Goal: Transaction & Acquisition: Purchase product/service

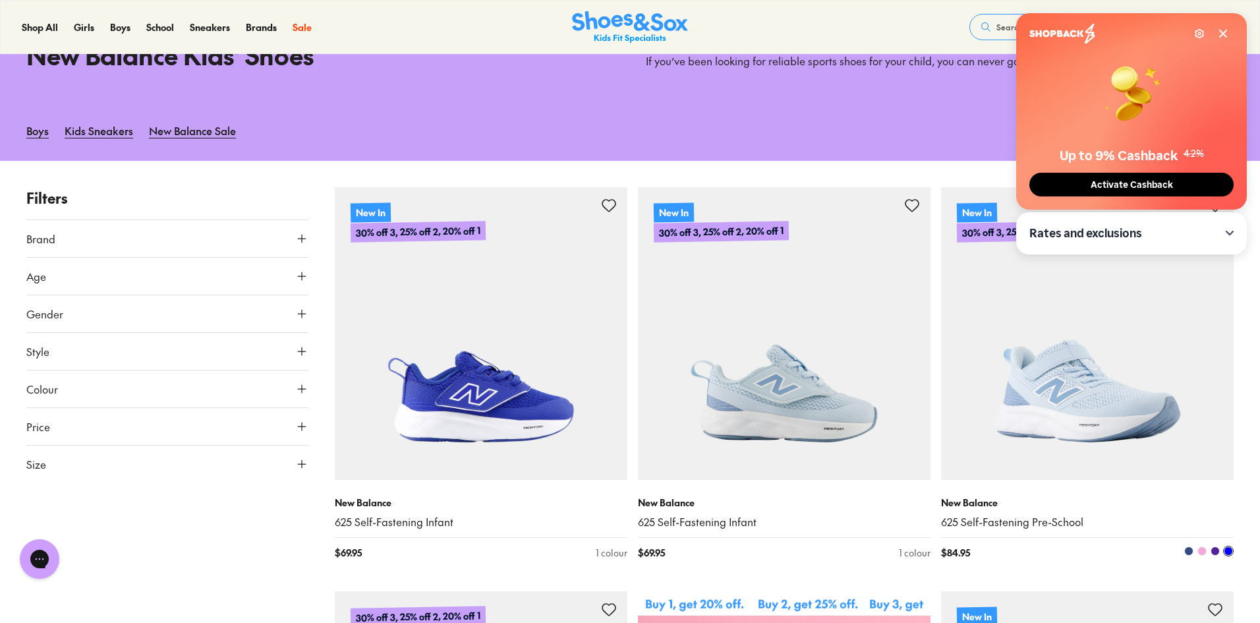
scroll to position [198, 0]
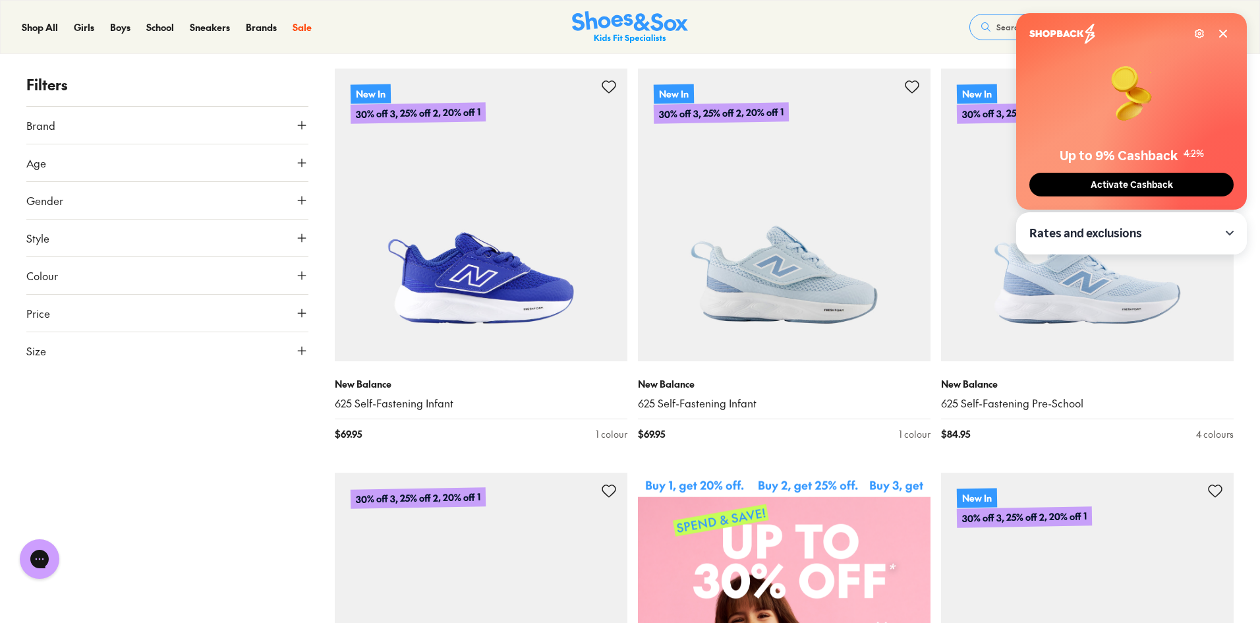
click at [1221, 30] on icon at bounding box center [1223, 33] width 7 height 7
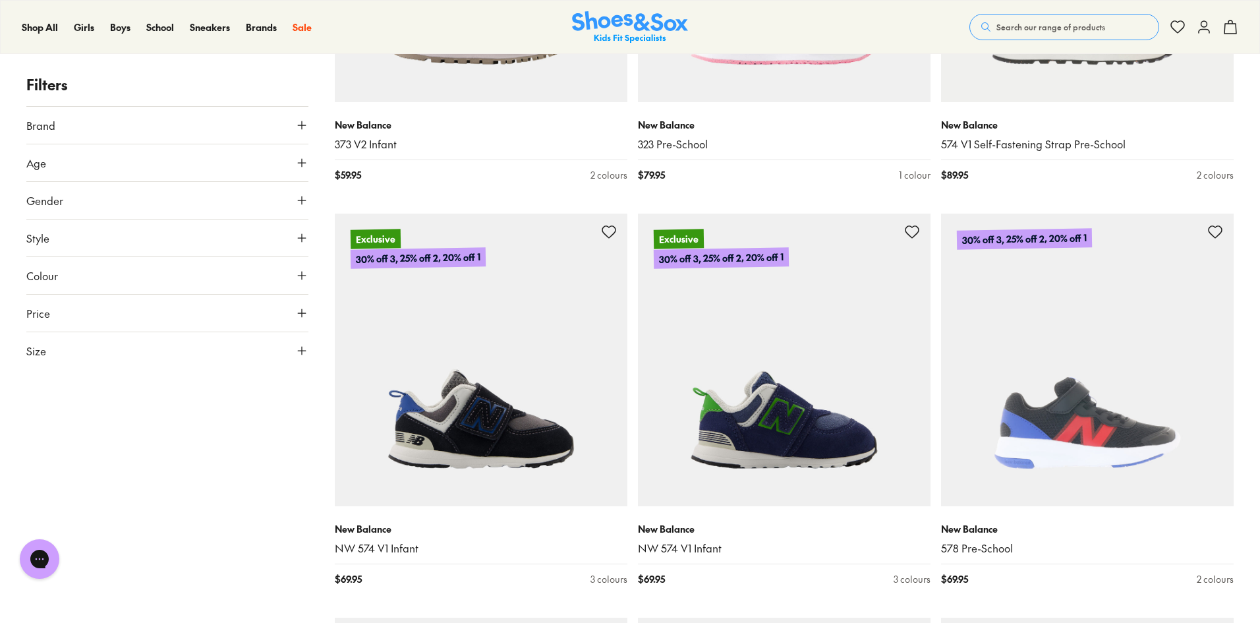
scroll to position [2241, 0]
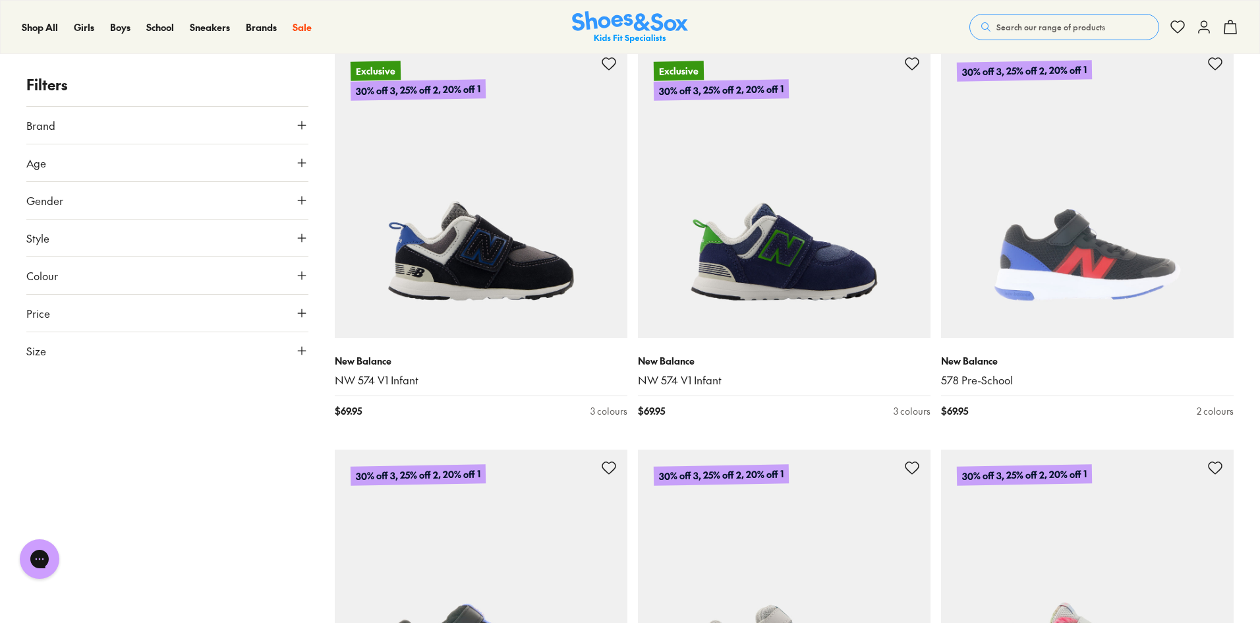
click at [1242, 329] on div "Filters Brand New Balance ( 100 ) Age Infant/Toddler ( 45 ) Youth ( 29 ) Senior…" at bounding box center [630, 239] width 1260 height 4480
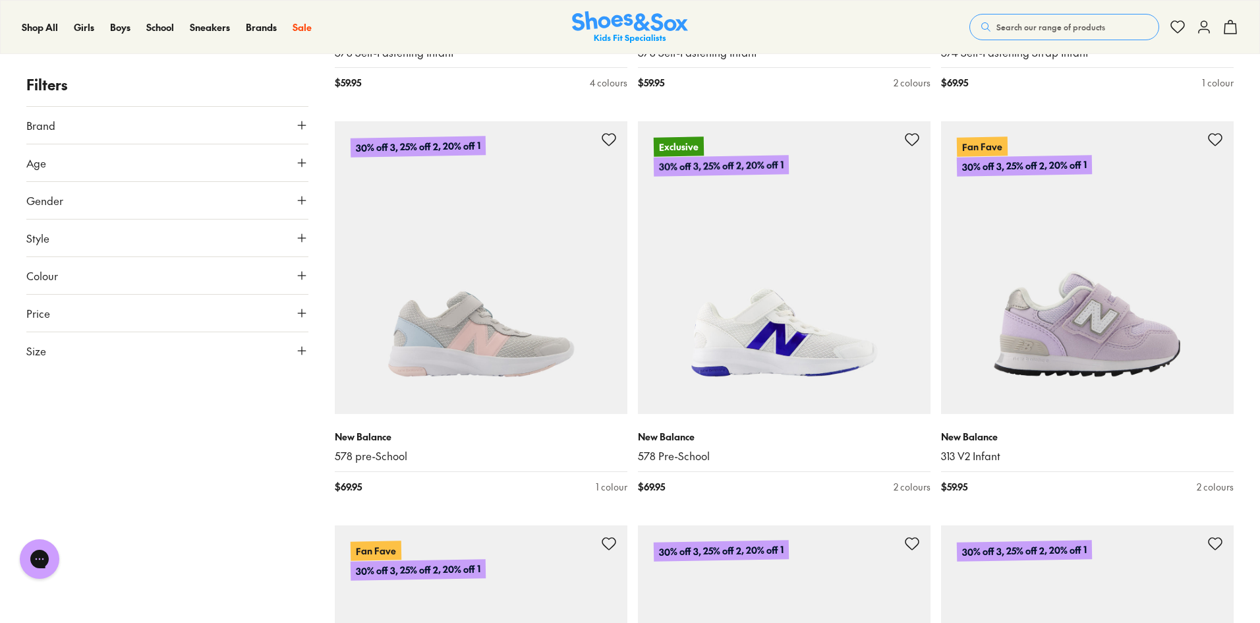
scroll to position [3172, 0]
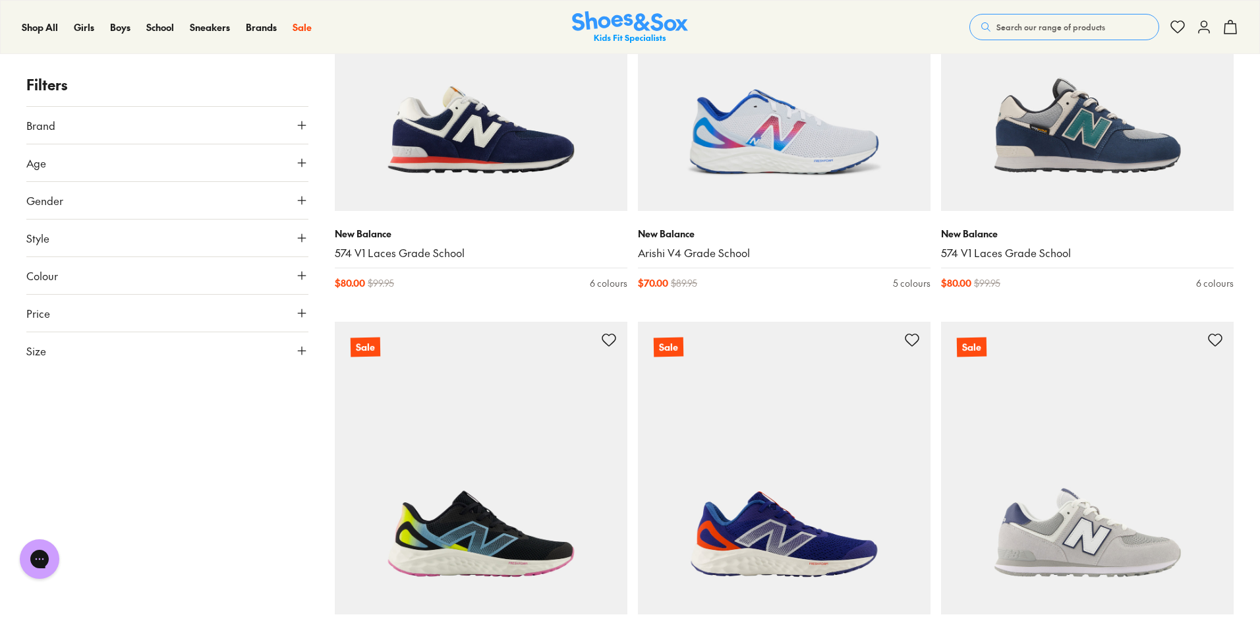
scroll to position [8000, 0]
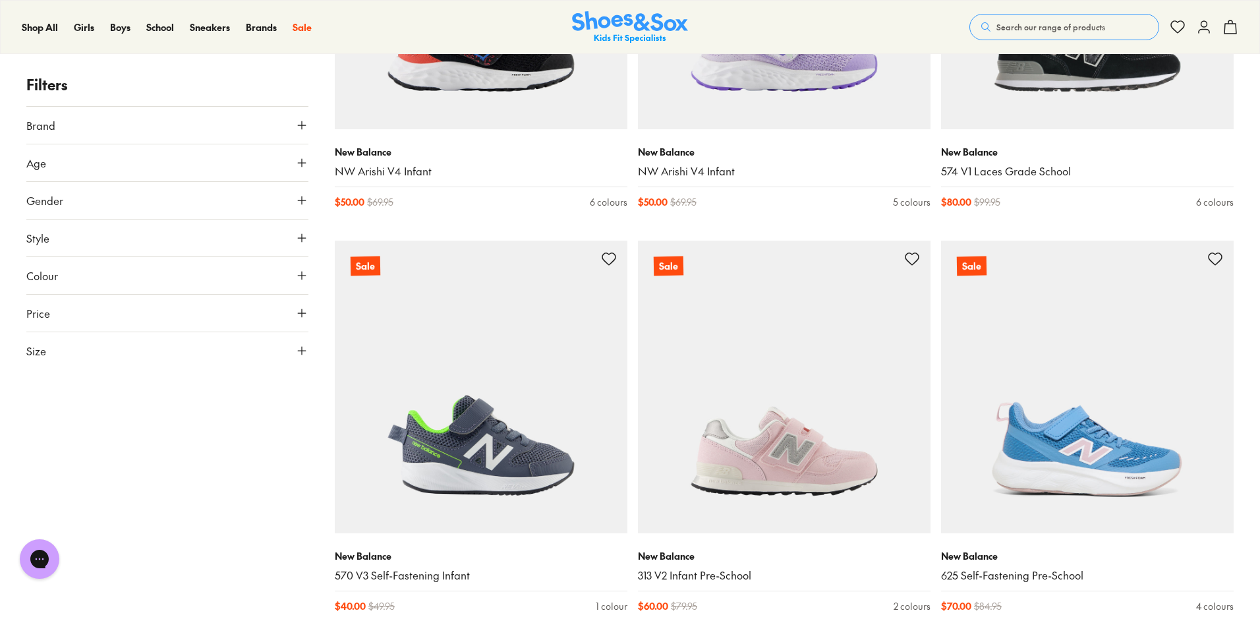
scroll to position [10834, 0]
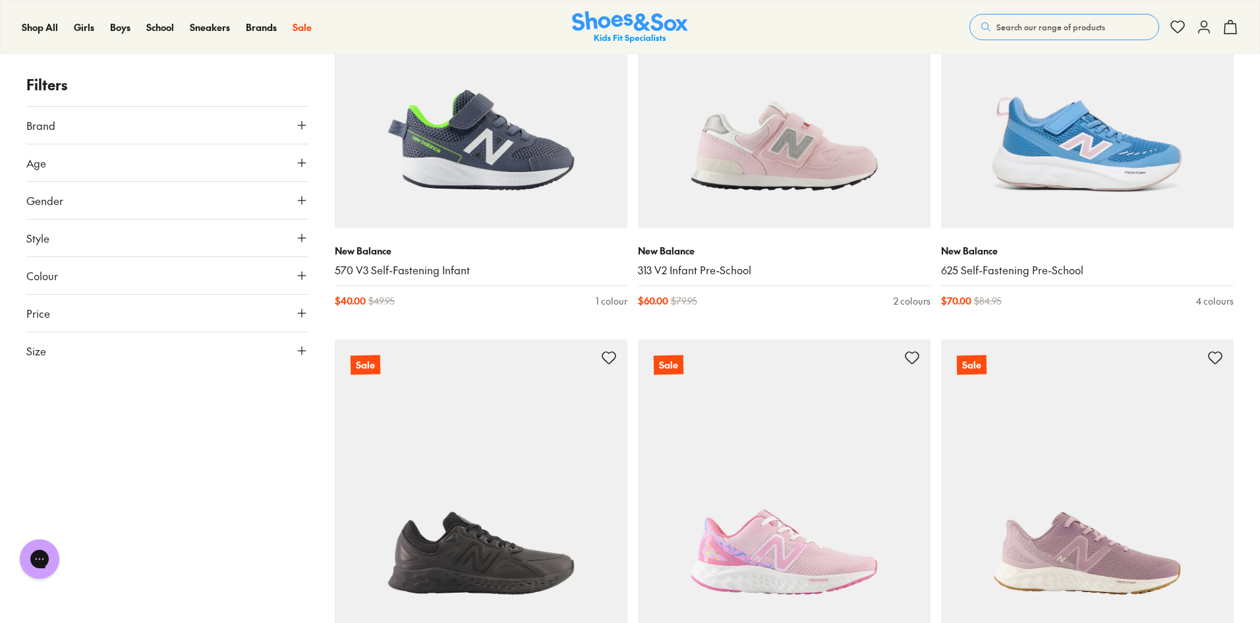
click at [296, 351] on icon at bounding box center [301, 350] width 13 height 13
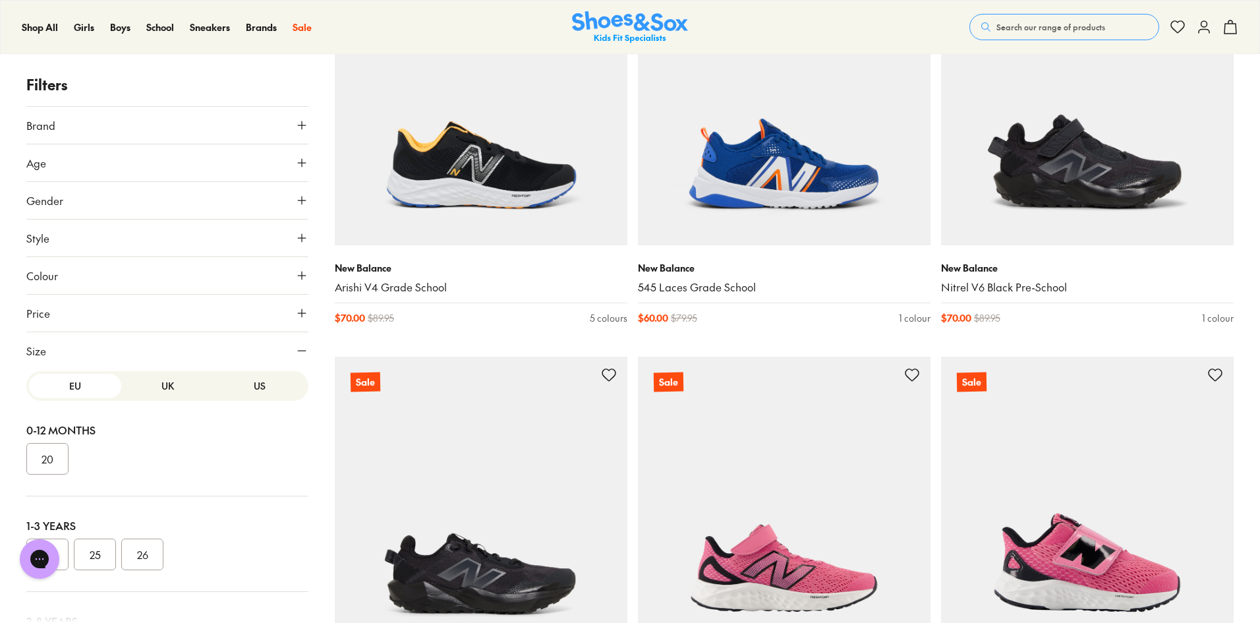
scroll to position [0, 0]
click at [255, 398] on button "US" at bounding box center [260, 389] width 92 height 24
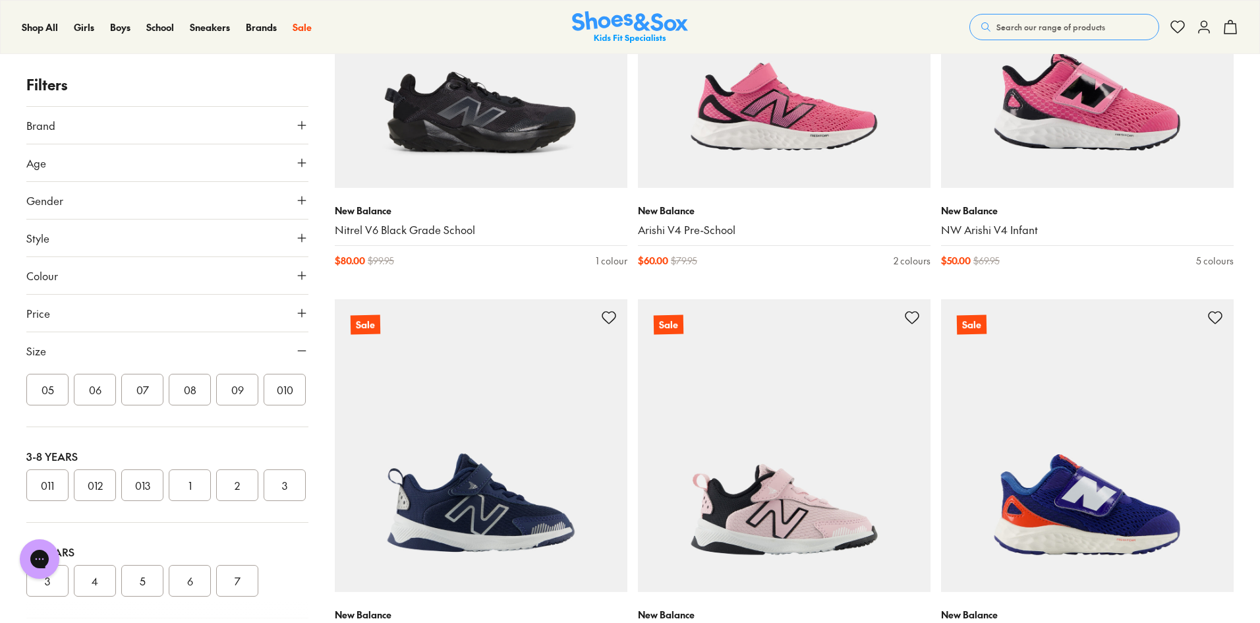
scroll to position [270, 0]
click at [236, 442] on button "2" at bounding box center [237, 458] width 42 height 32
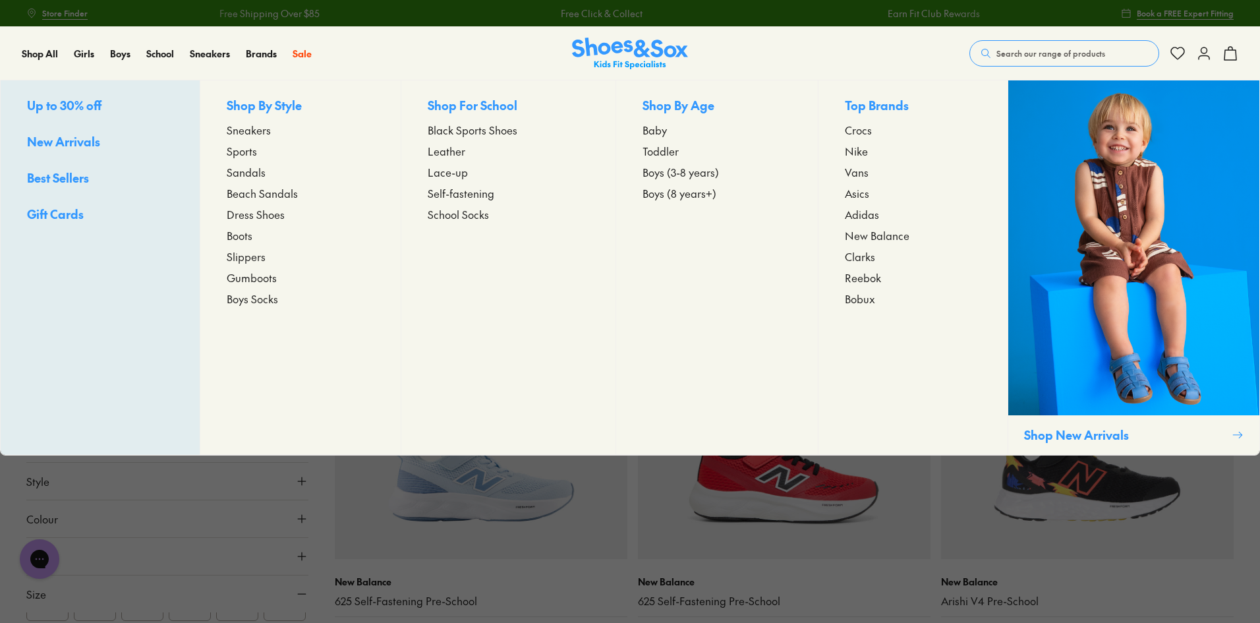
click at [696, 172] on span "Boys (3-8 years)" at bounding box center [681, 172] width 76 height 16
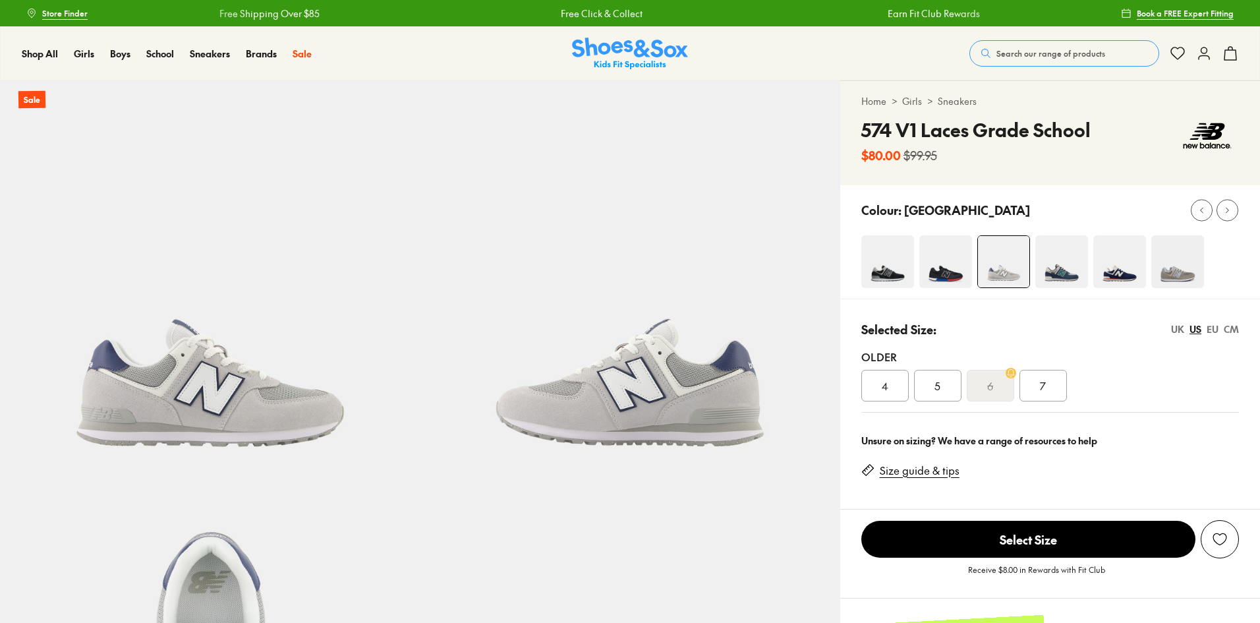
select select "*"
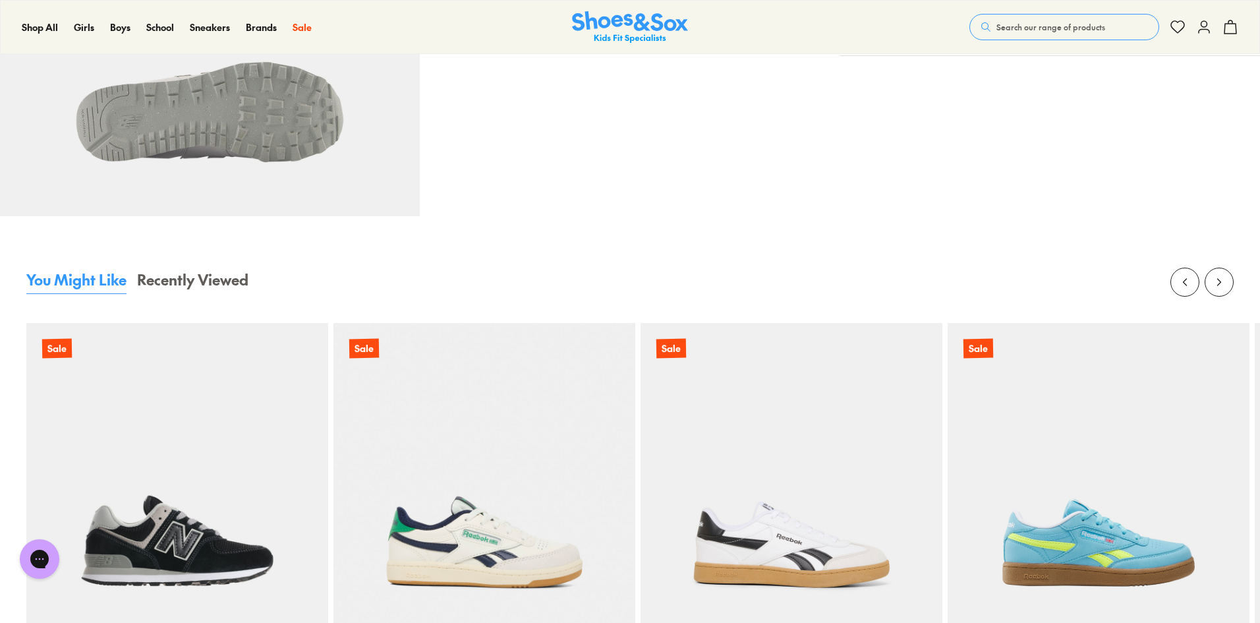
scroll to position [1384, 0]
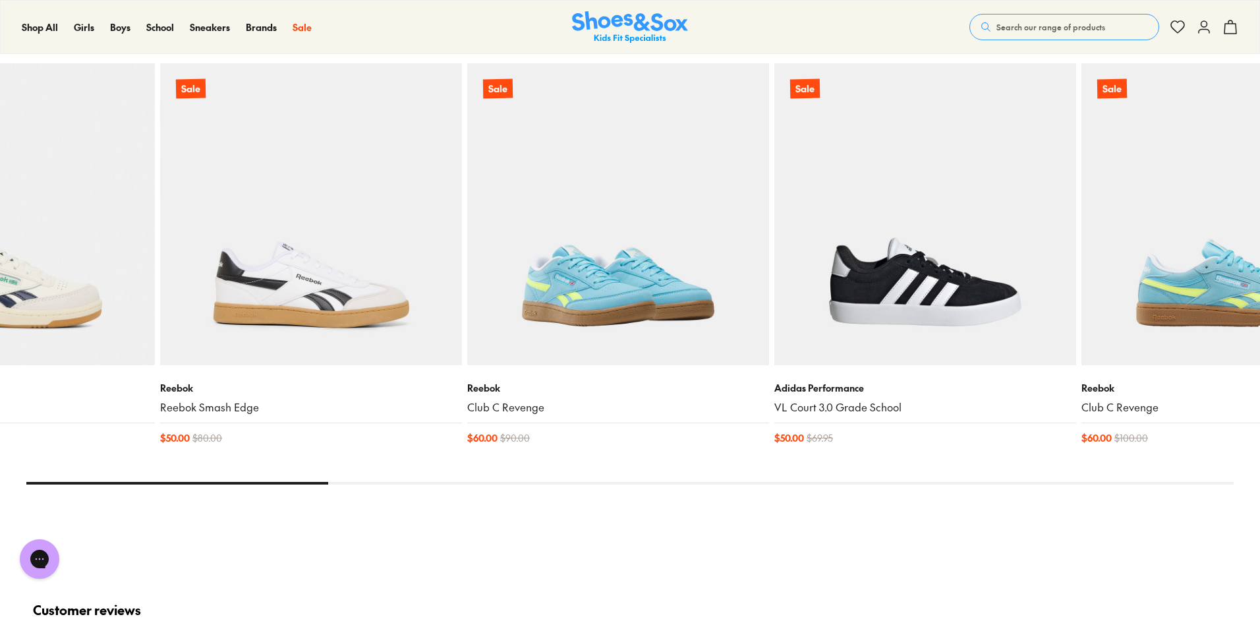
click at [467, 283] on img at bounding box center [618, 214] width 302 height 302
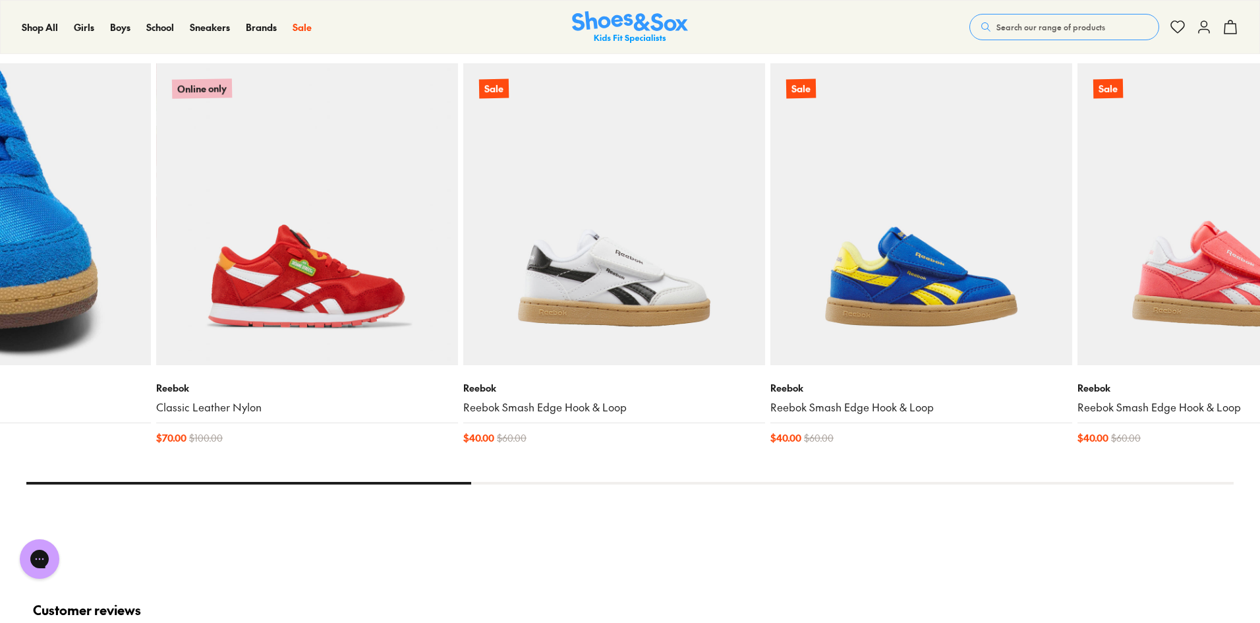
click at [0, 255] on img at bounding box center [0, 214] width 302 height 302
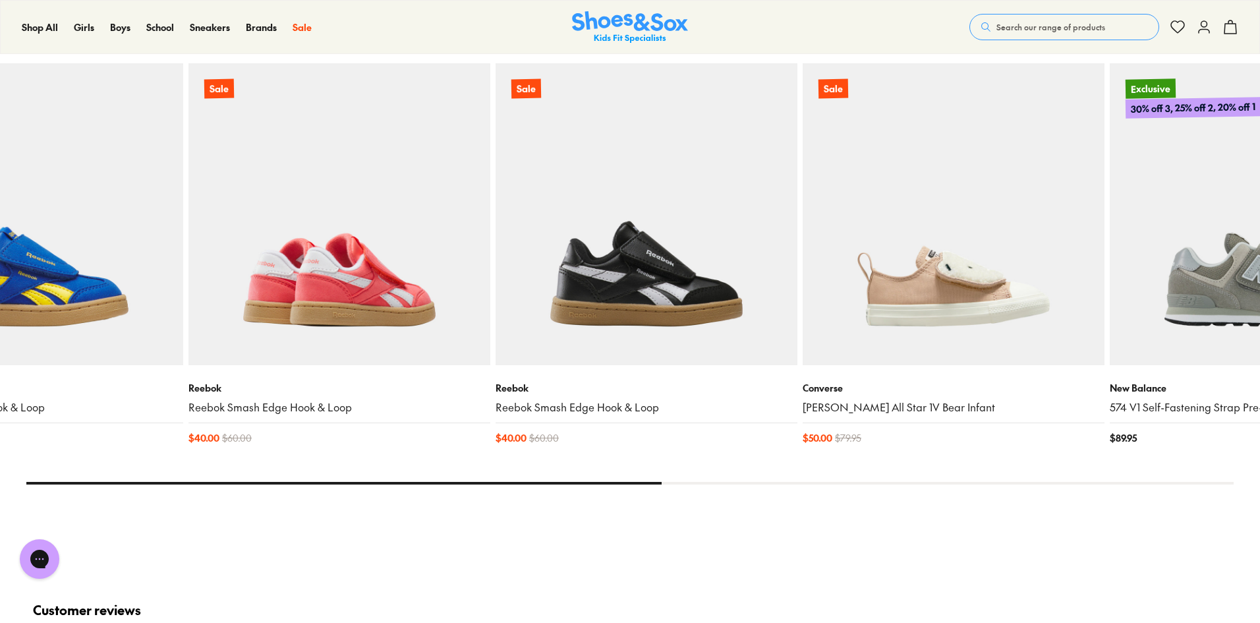
click at [188, 256] on img at bounding box center [339, 214] width 302 height 302
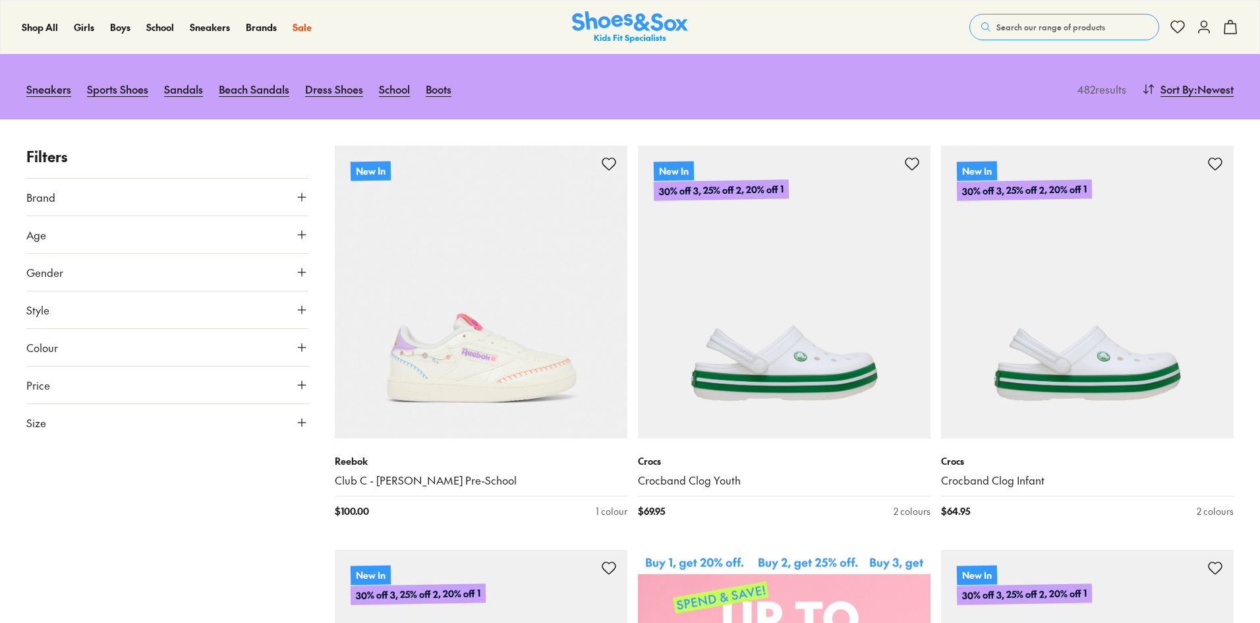
click at [300, 416] on icon at bounding box center [301, 422] width 13 height 13
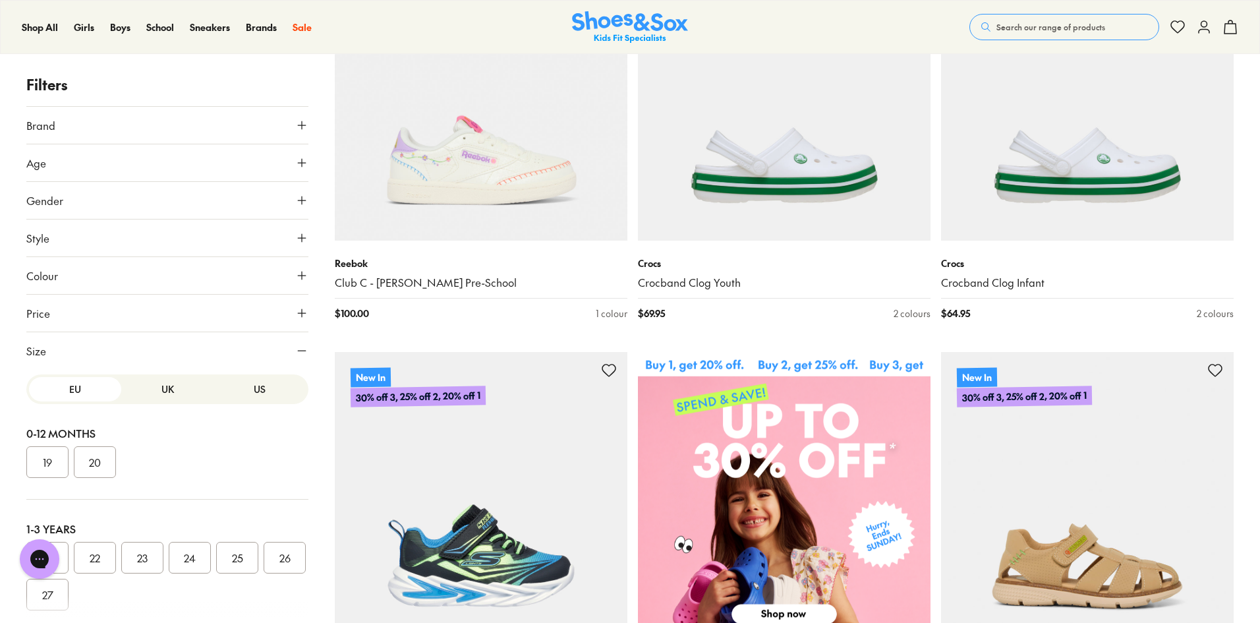
click at [248, 388] on button "US" at bounding box center [260, 389] width 92 height 24
click at [243, 405] on button "2" at bounding box center [237, 390] width 42 height 32
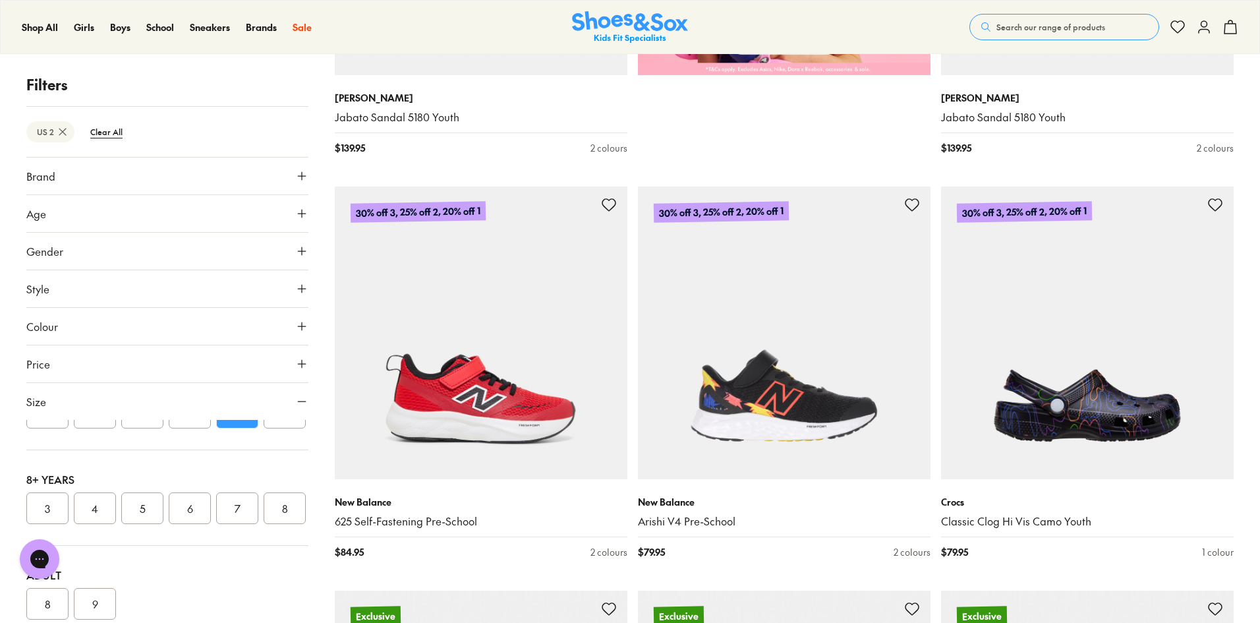
scroll to position [635, 0]
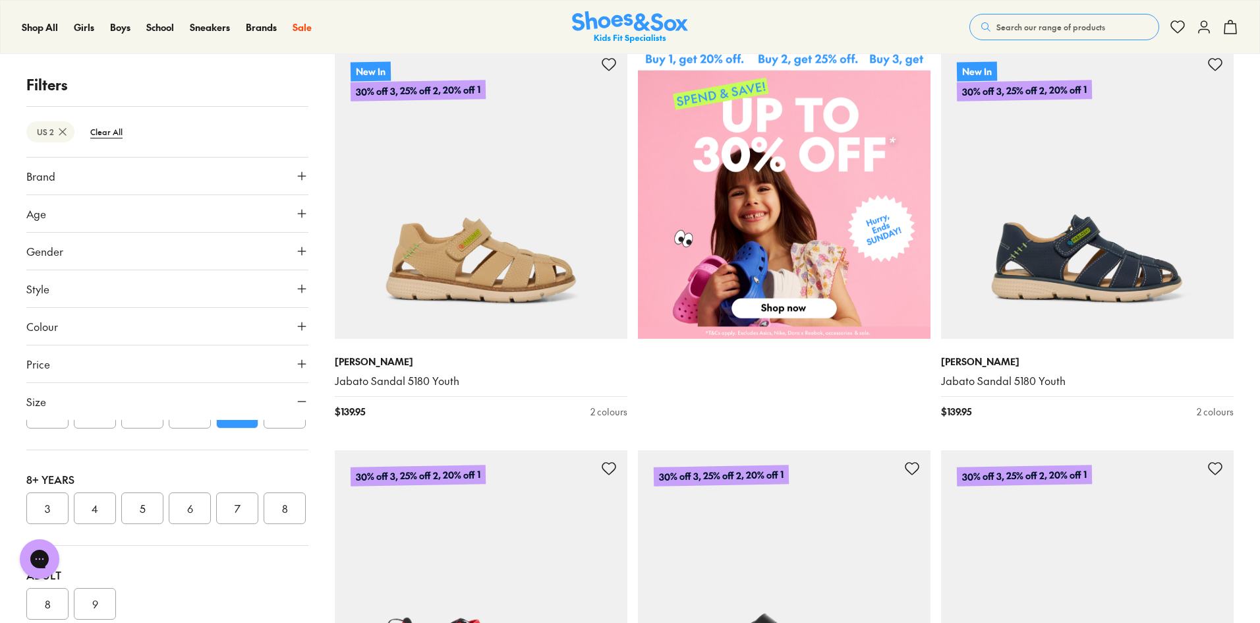
click at [53, 81] on p "Filters" at bounding box center [167, 85] width 282 height 22
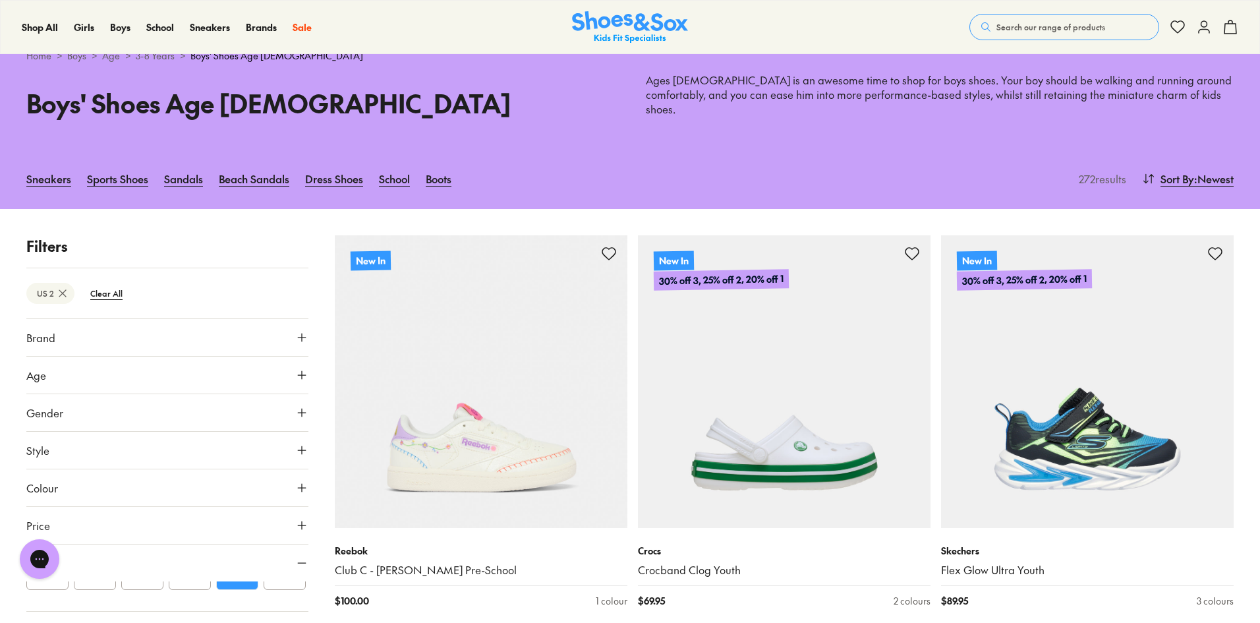
scroll to position [0, 0]
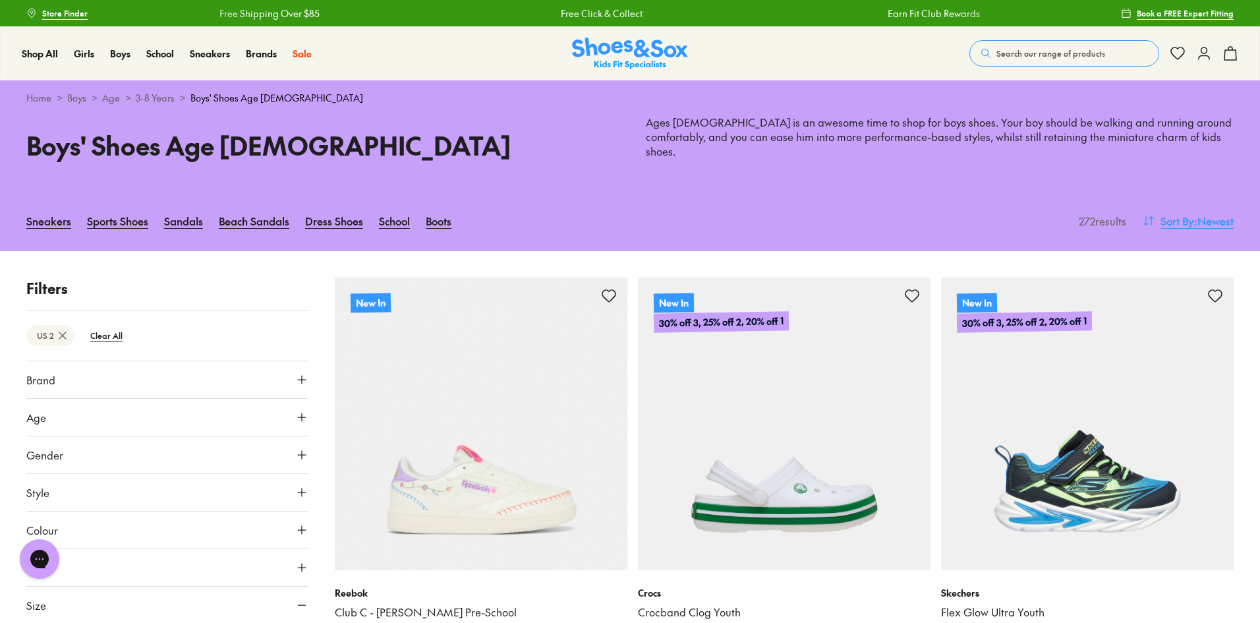
click at [1218, 213] on span ": Newest" at bounding box center [1214, 221] width 40 height 16
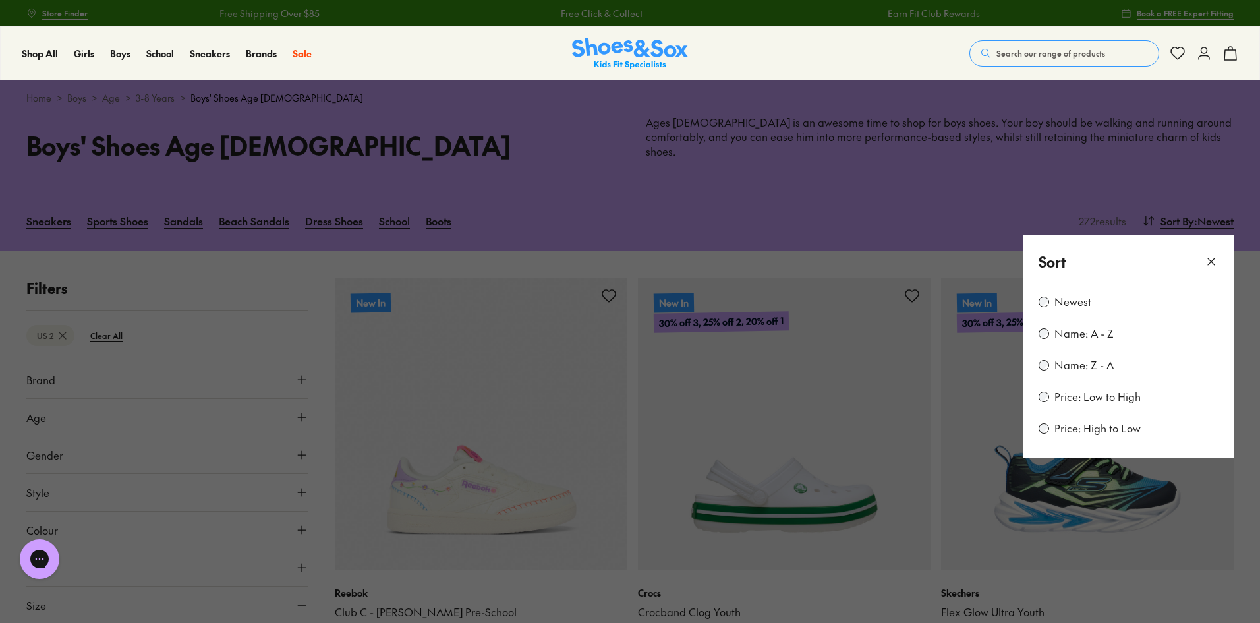
click at [1064, 395] on div "Newest Name: A - Z Name: Z - A Price: Low to High Price: High to Low" at bounding box center [1128, 373] width 211 height 169
click at [1116, 390] on label "Price: Low to High" at bounding box center [1098, 397] width 86 height 14
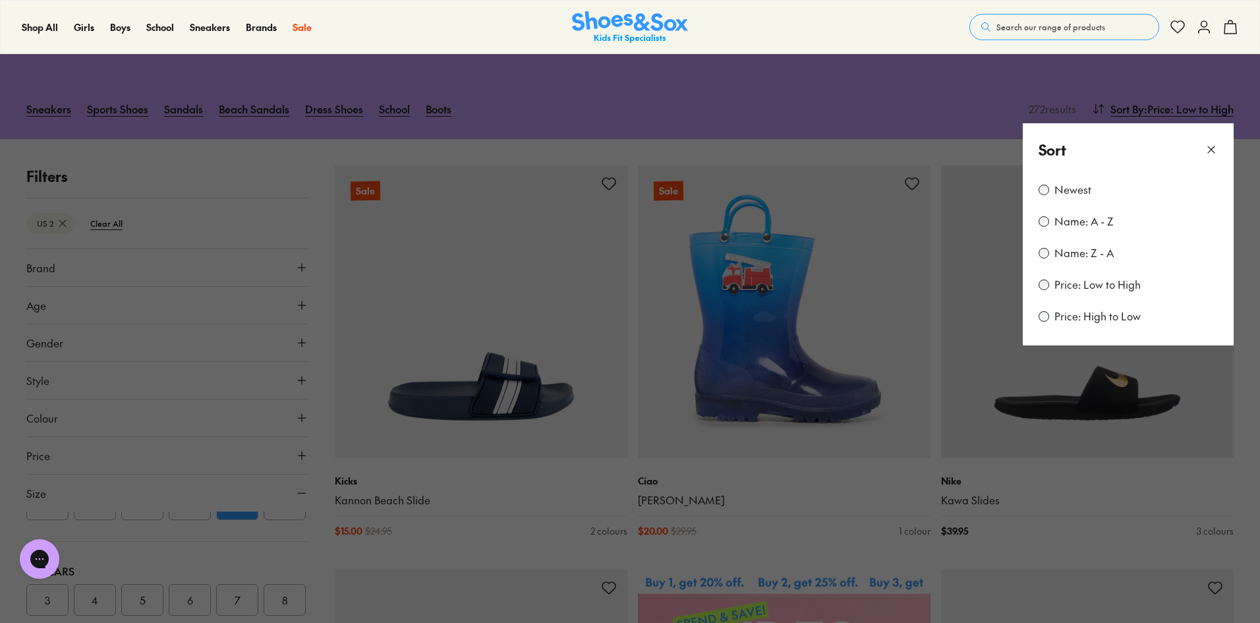
click at [1244, 374] on button at bounding box center [630, 311] width 1260 height 623
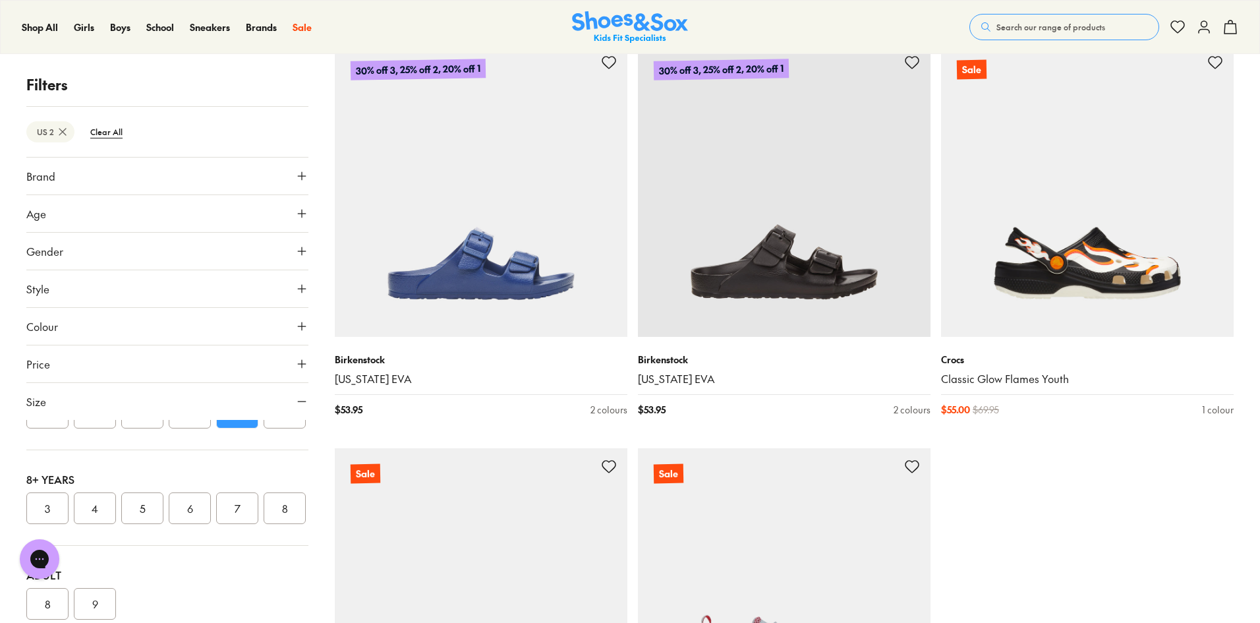
scroll to position [0, 0]
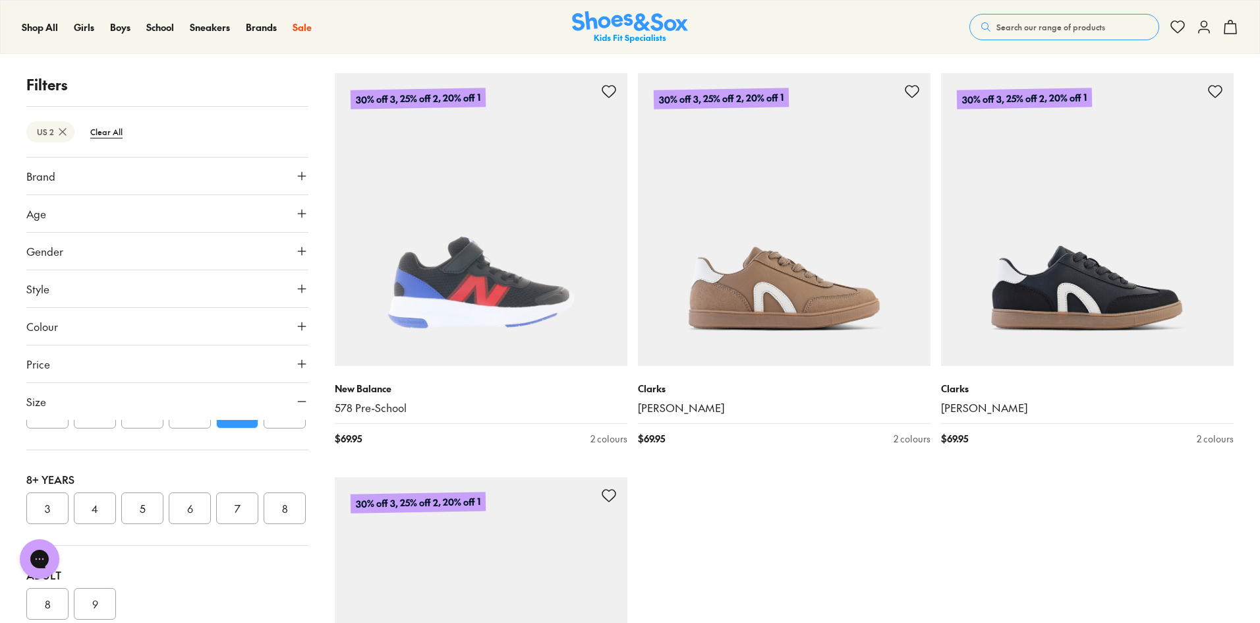
scroll to position [8285, 0]
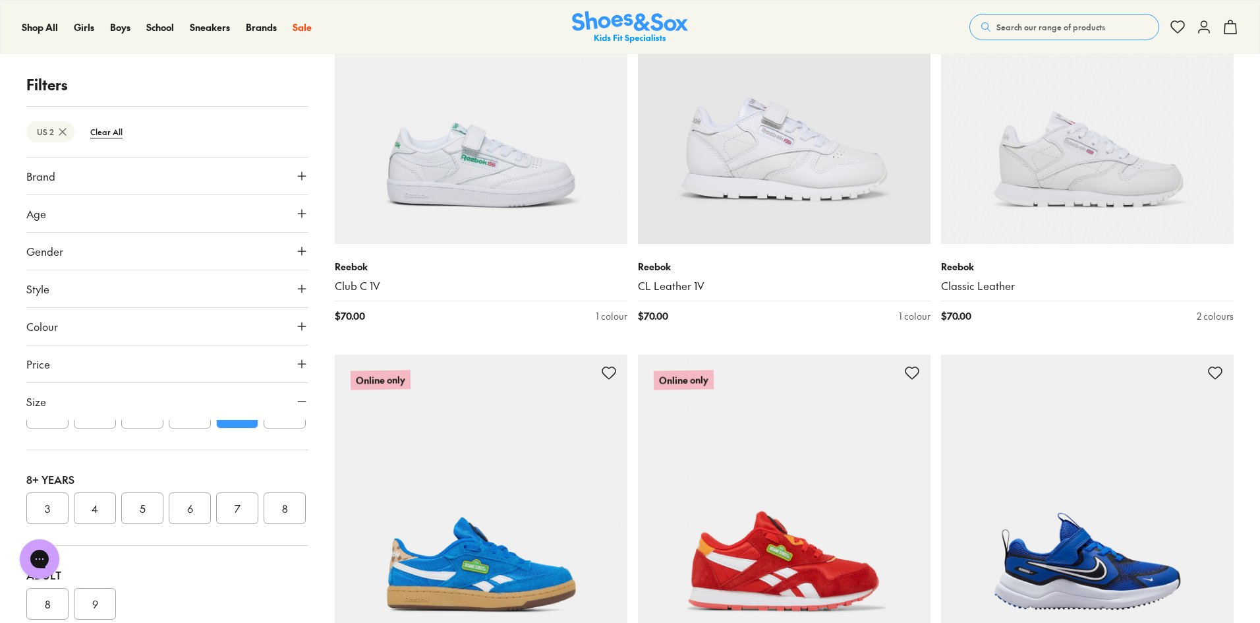
scroll to position [12371, 0]
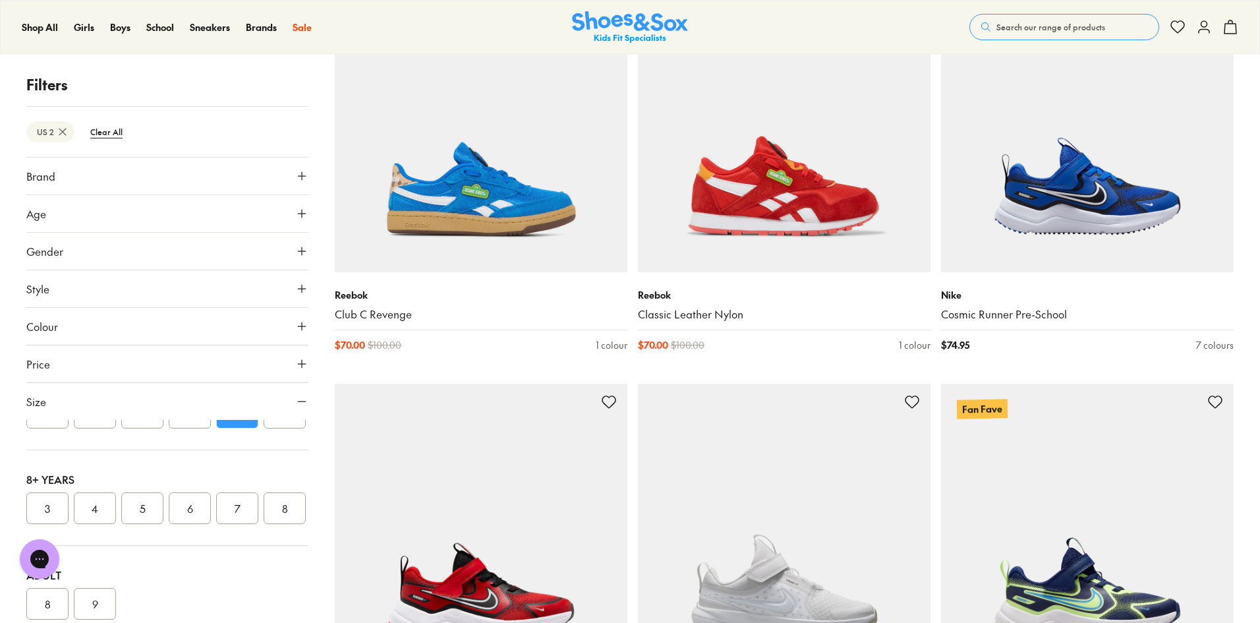
scroll to position [12701, 0]
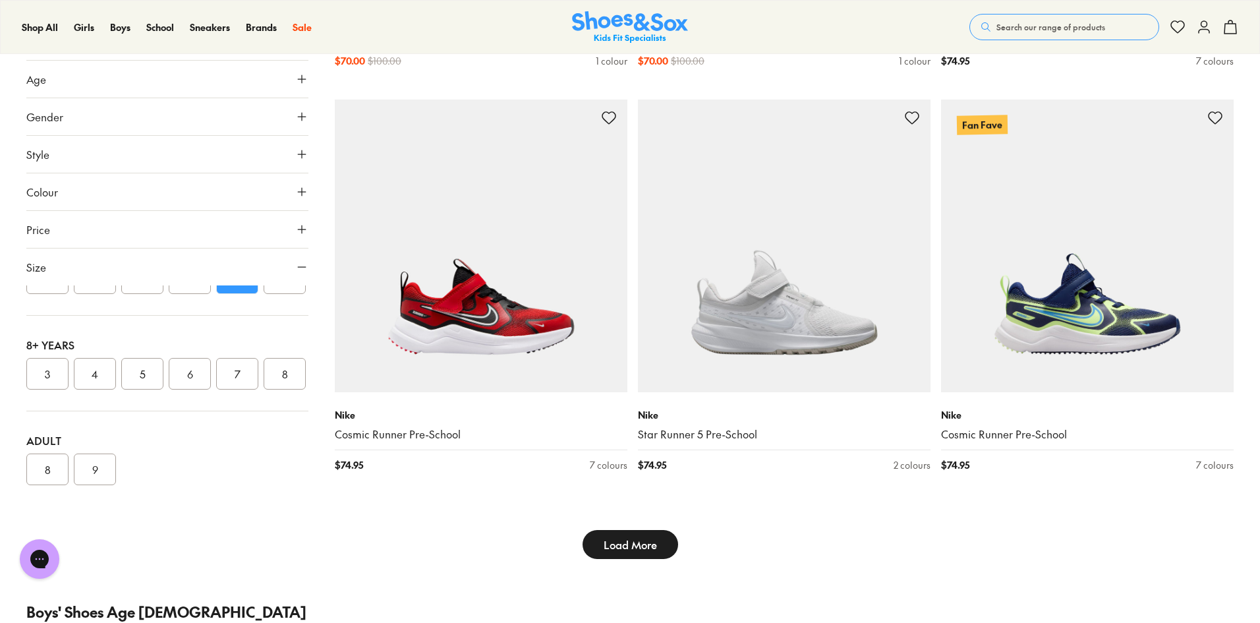
click at [637, 536] on span "Load More" at bounding box center [630, 544] width 53 height 16
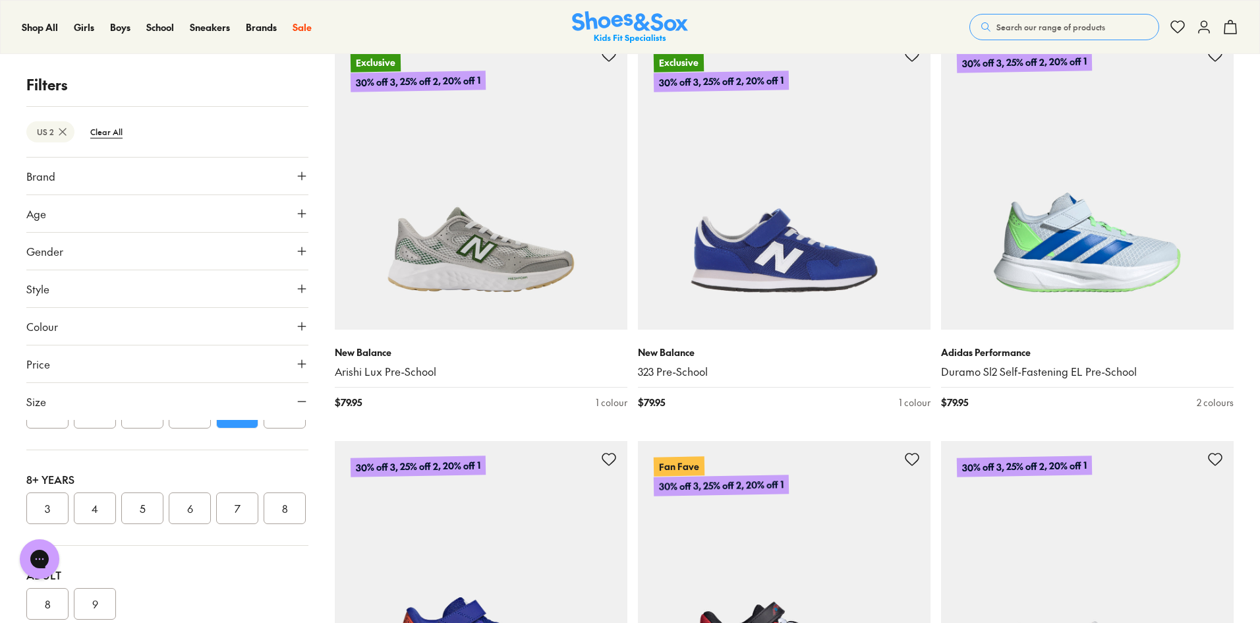
scroll to position [16345, 0]
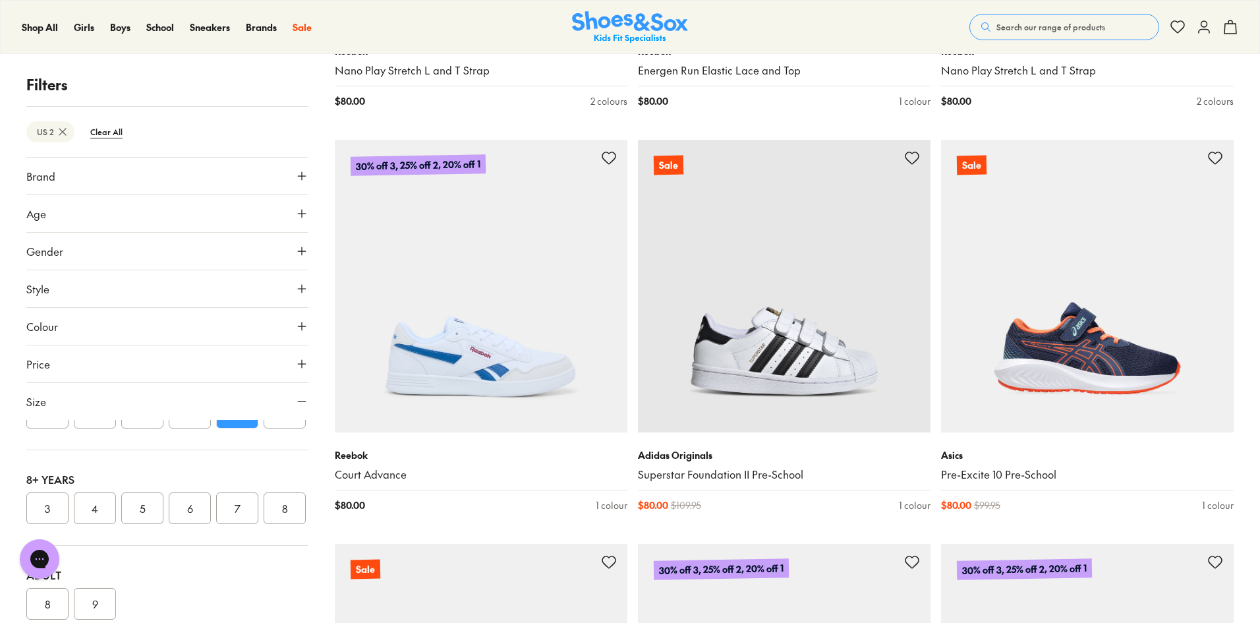
scroll to position [20761, 0]
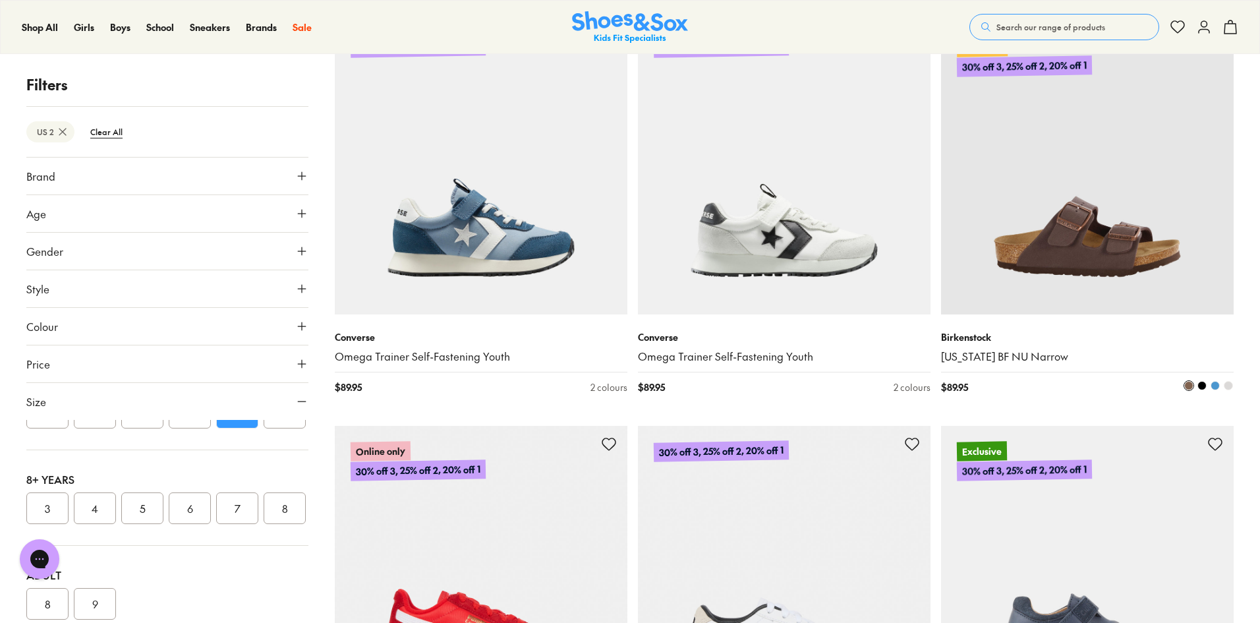
scroll to position [22475, 0]
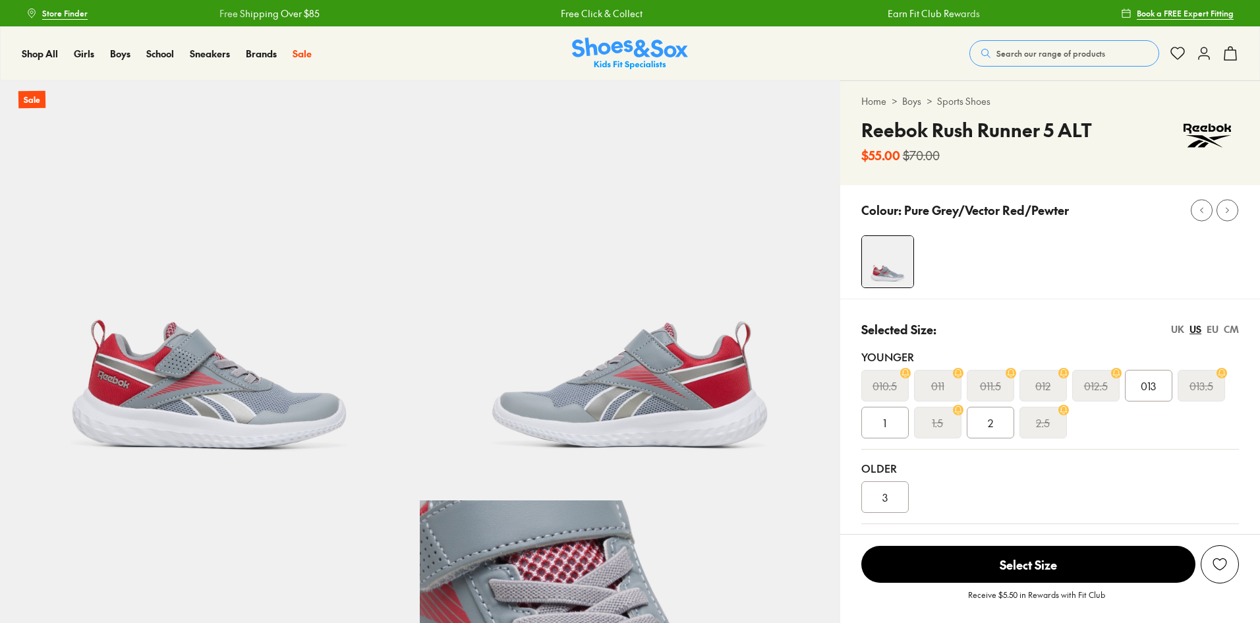
select select "*"
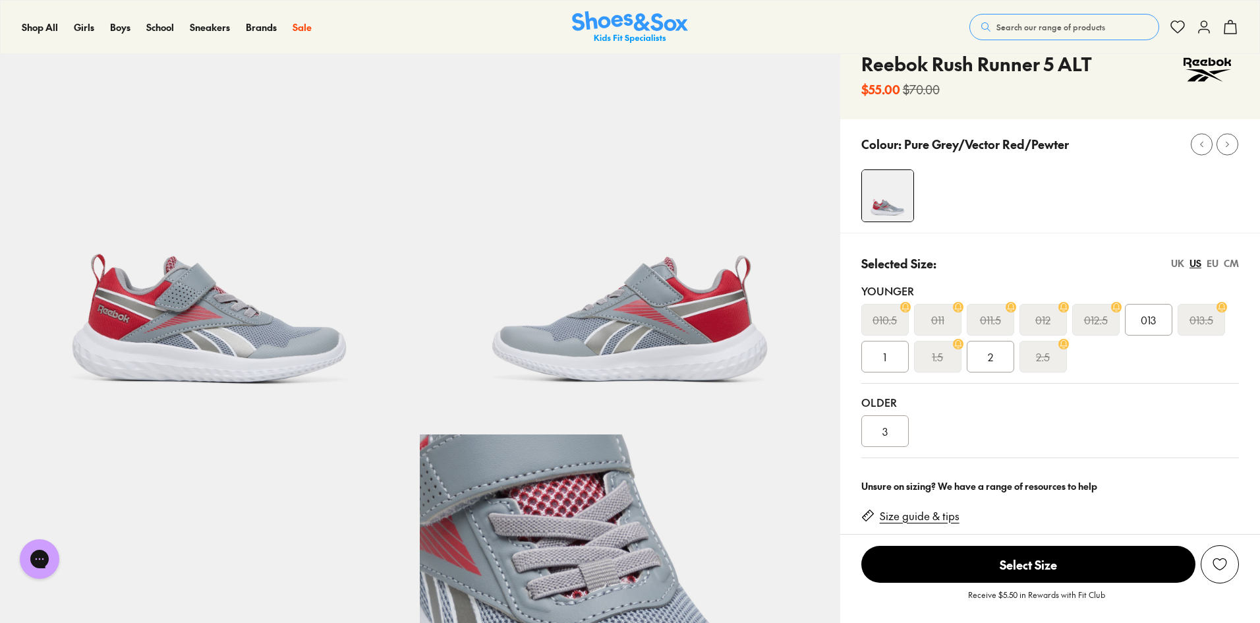
click at [986, 355] on div "2" at bounding box center [990, 357] width 47 height 32
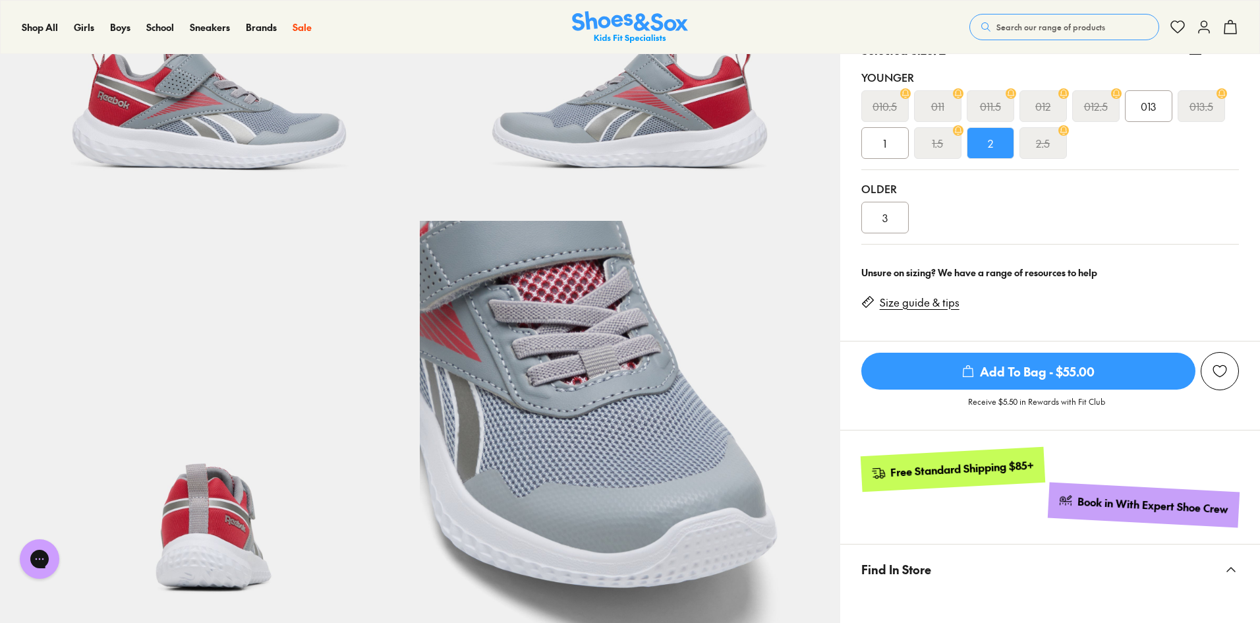
scroll to position [330, 0]
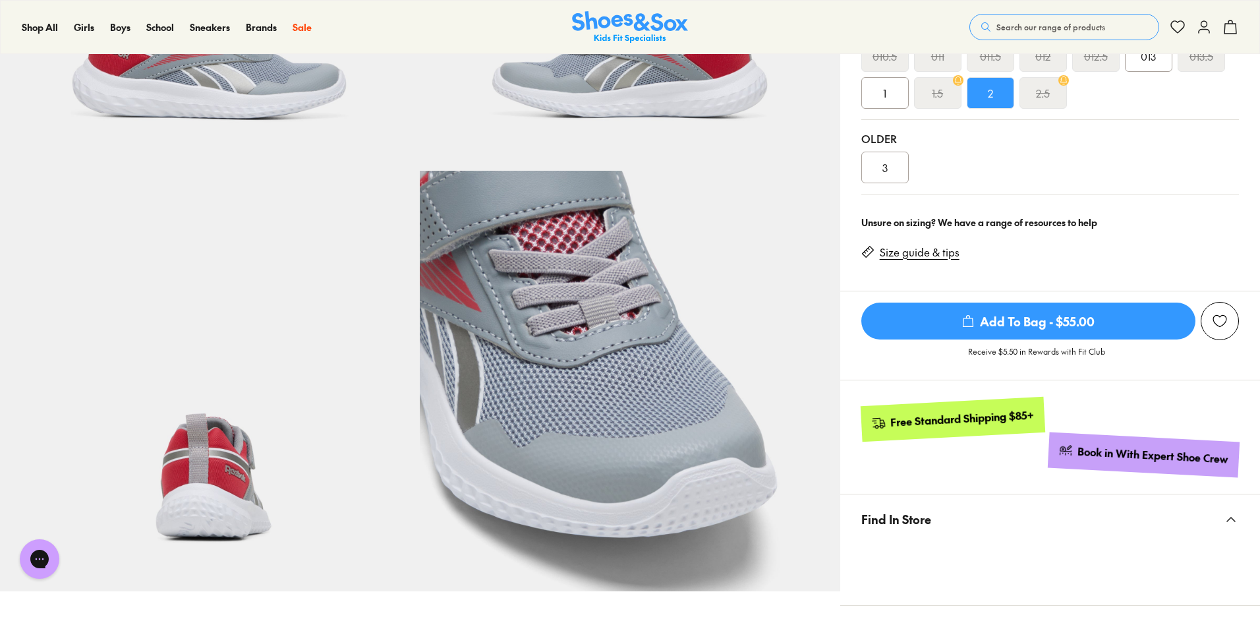
click at [1043, 321] on span "Add To Bag - $55.00" at bounding box center [1028, 321] width 334 height 37
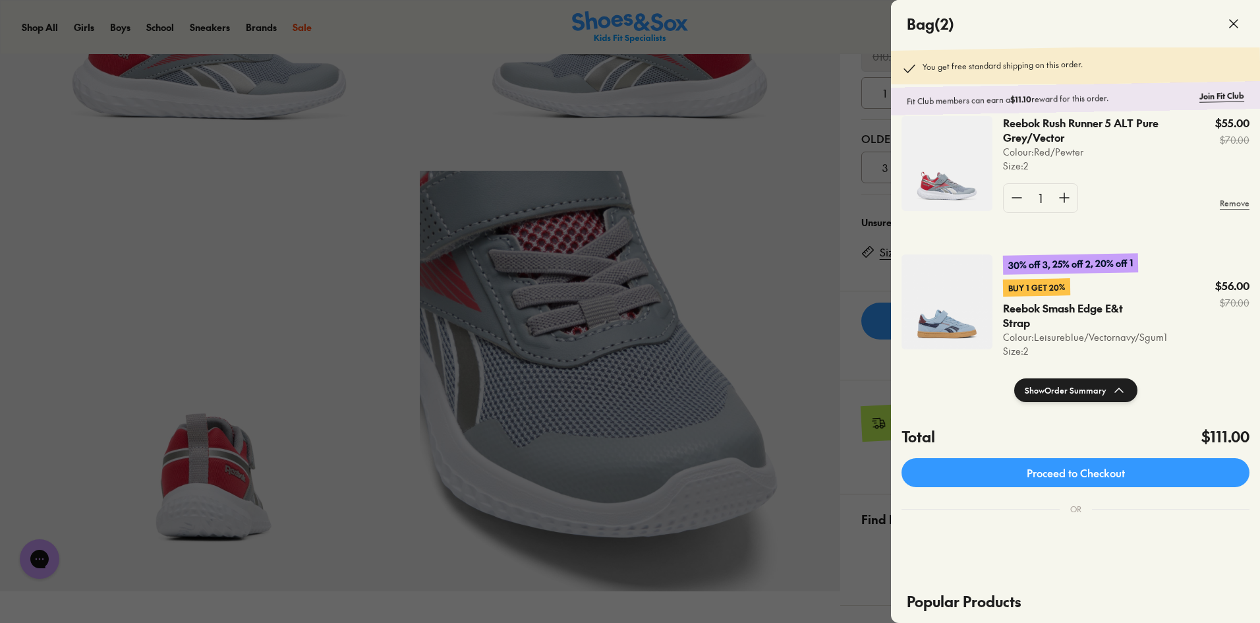
scroll to position [0, 0]
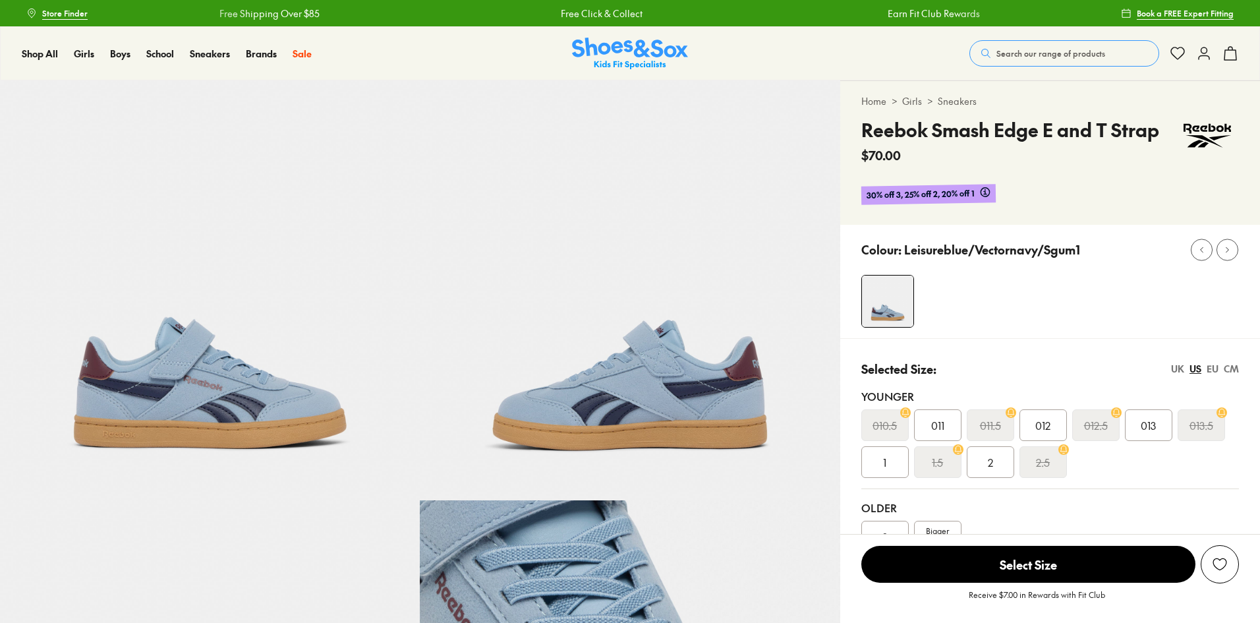
select select "*"
click at [979, 473] on div "2" at bounding box center [990, 462] width 47 height 32
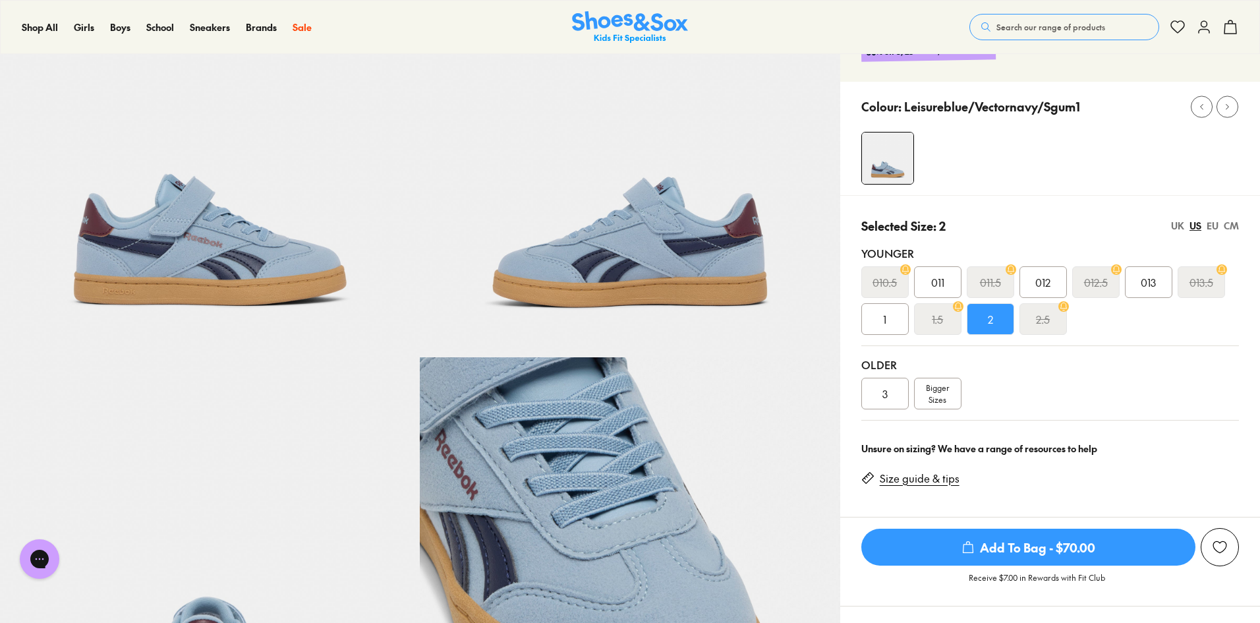
scroll to position [198, 0]
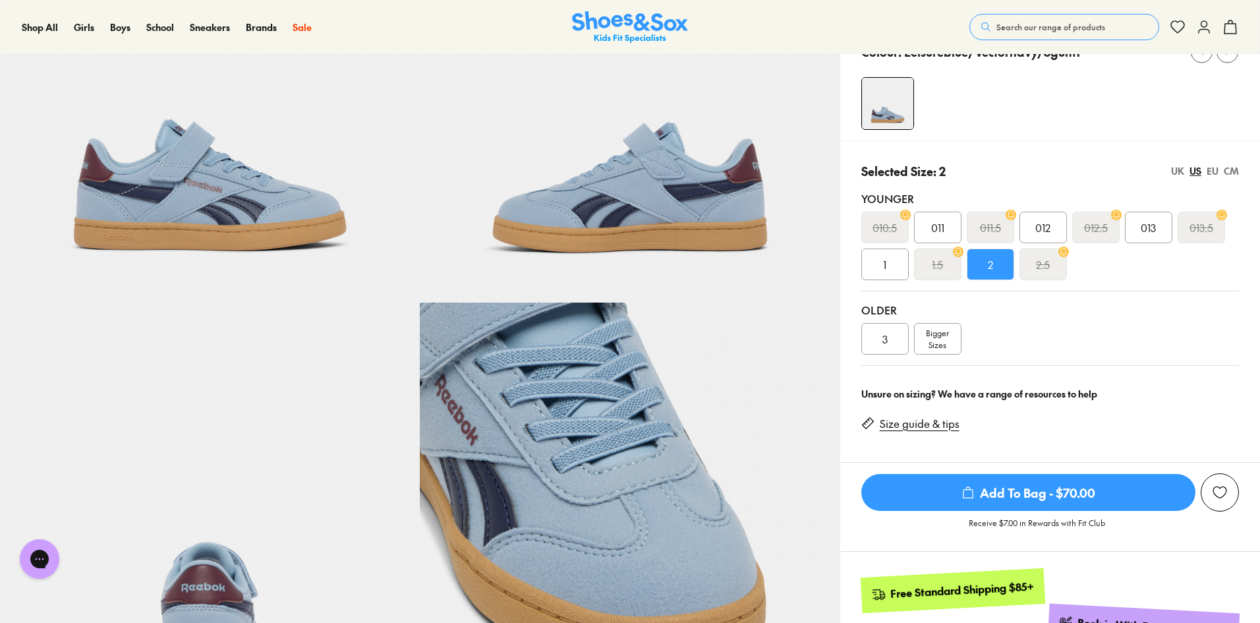
click at [1000, 489] on span "Add To Bag - $70.00" at bounding box center [1028, 492] width 334 height 37
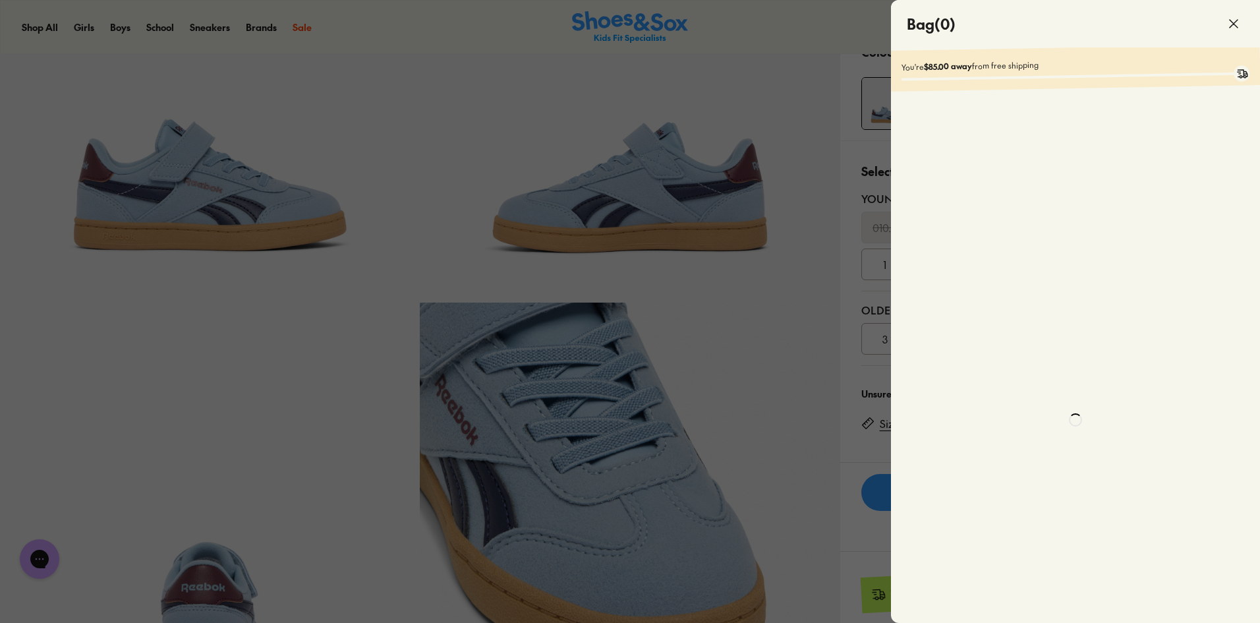
scroll to position [395, 0]
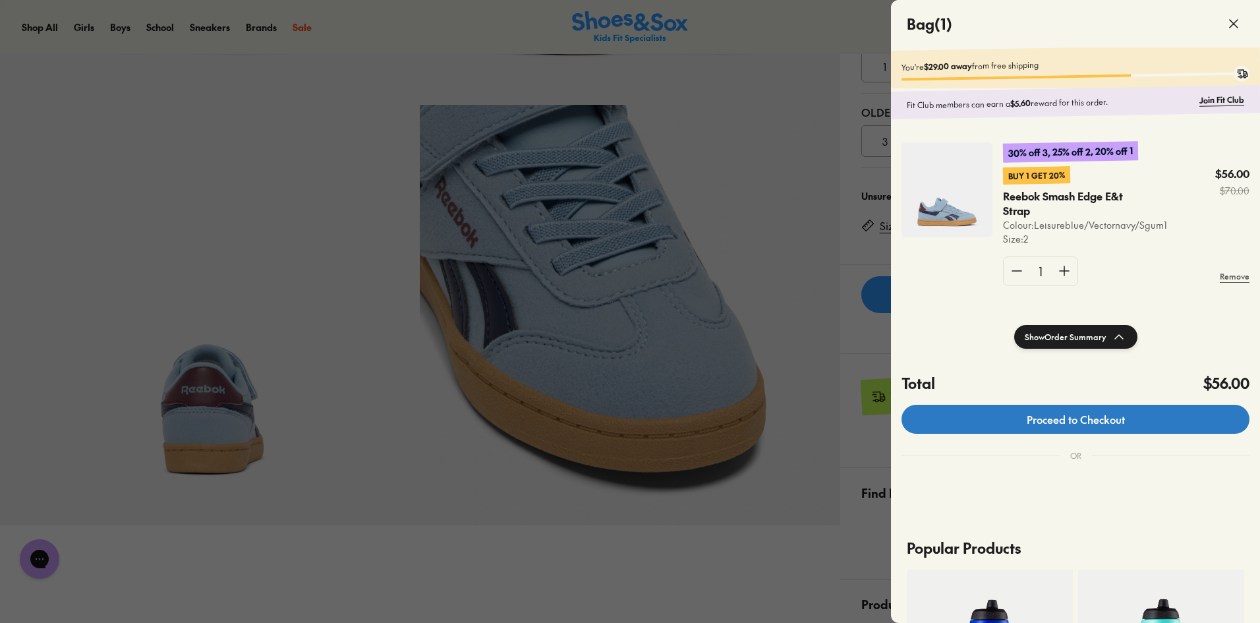
click at [1073, 414] on link "Proceed to Checkout" at bounding box center [1076, 419] width 348 height 29
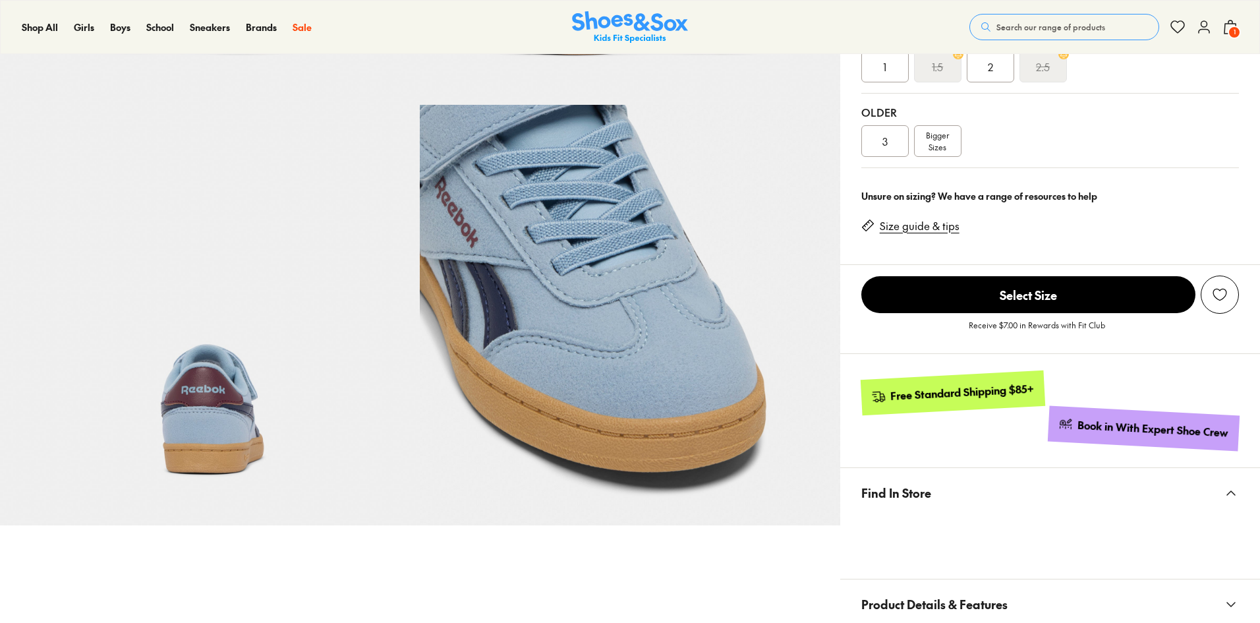
select select "*"
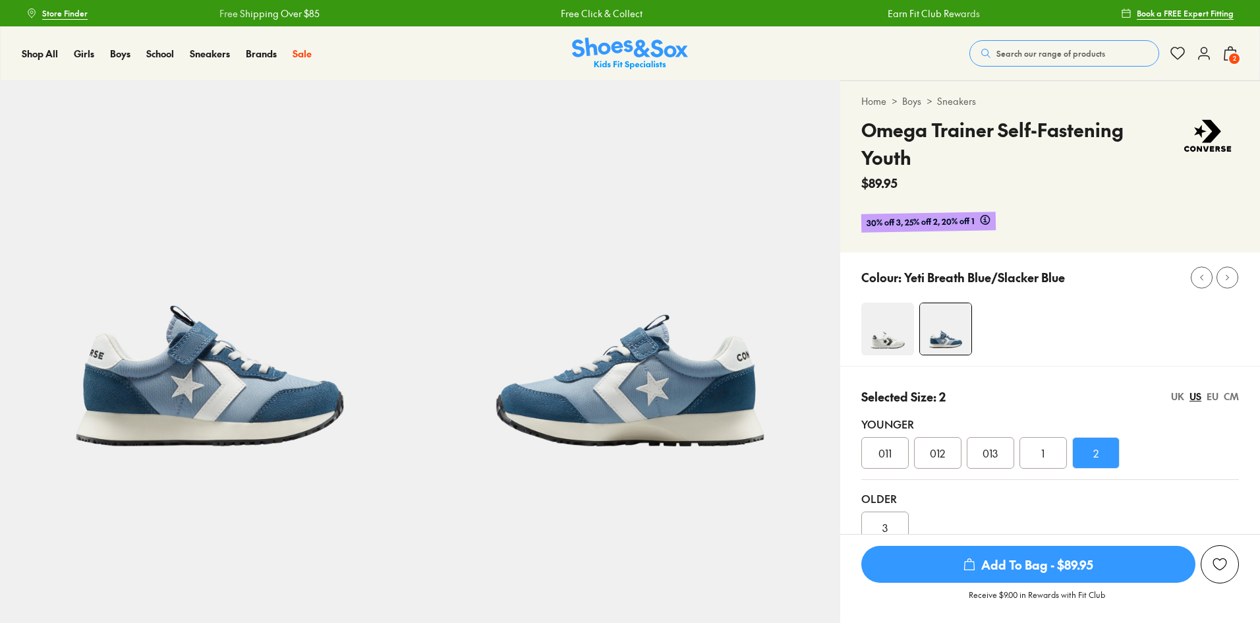
select select "*"
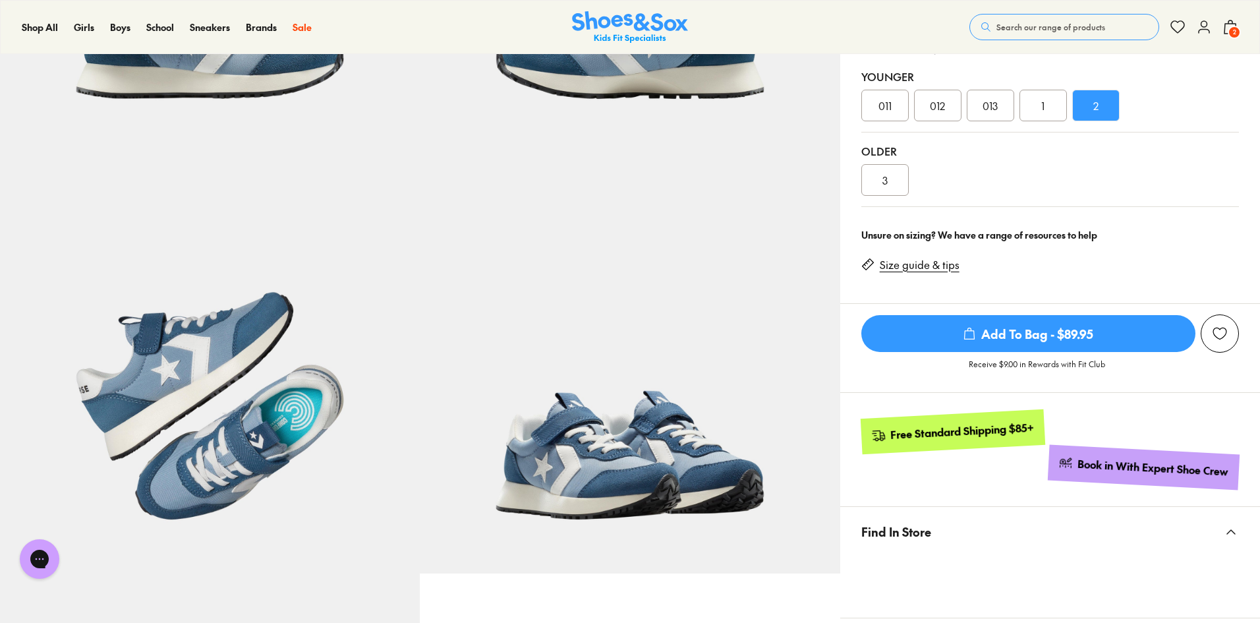
scroll to position [132, 0]
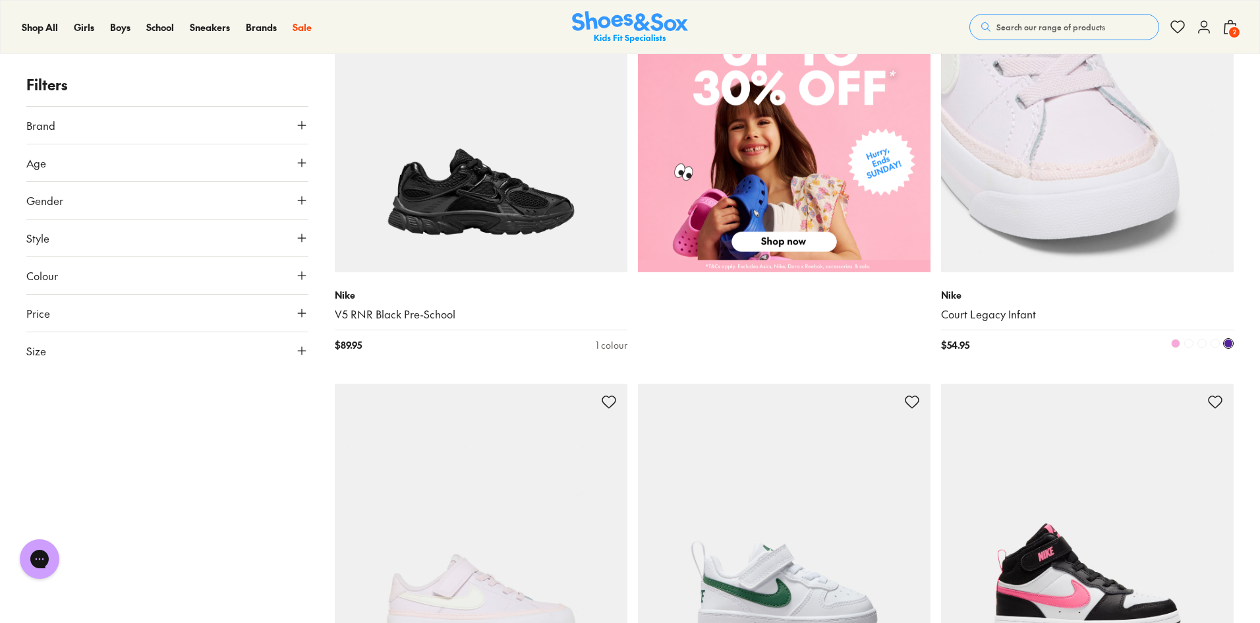
scroll to position [725, 0]
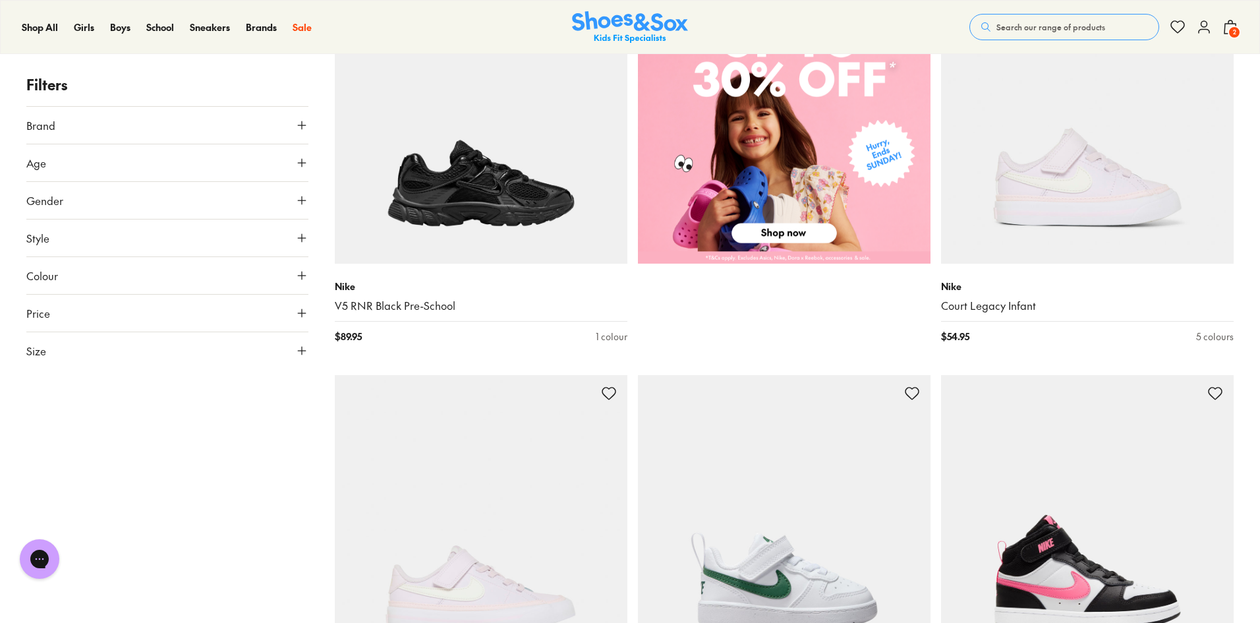
click at [302, 358] on button "Size" at bounding box center [167, 350] width 282 height 37
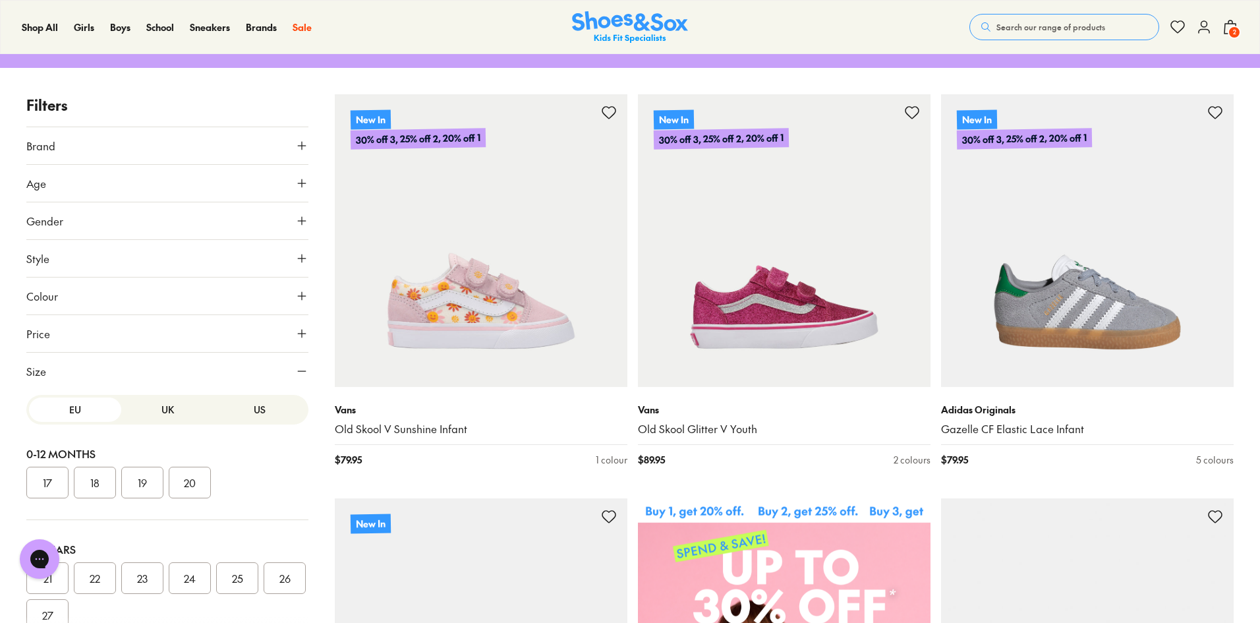
scroll to position [0, 0]
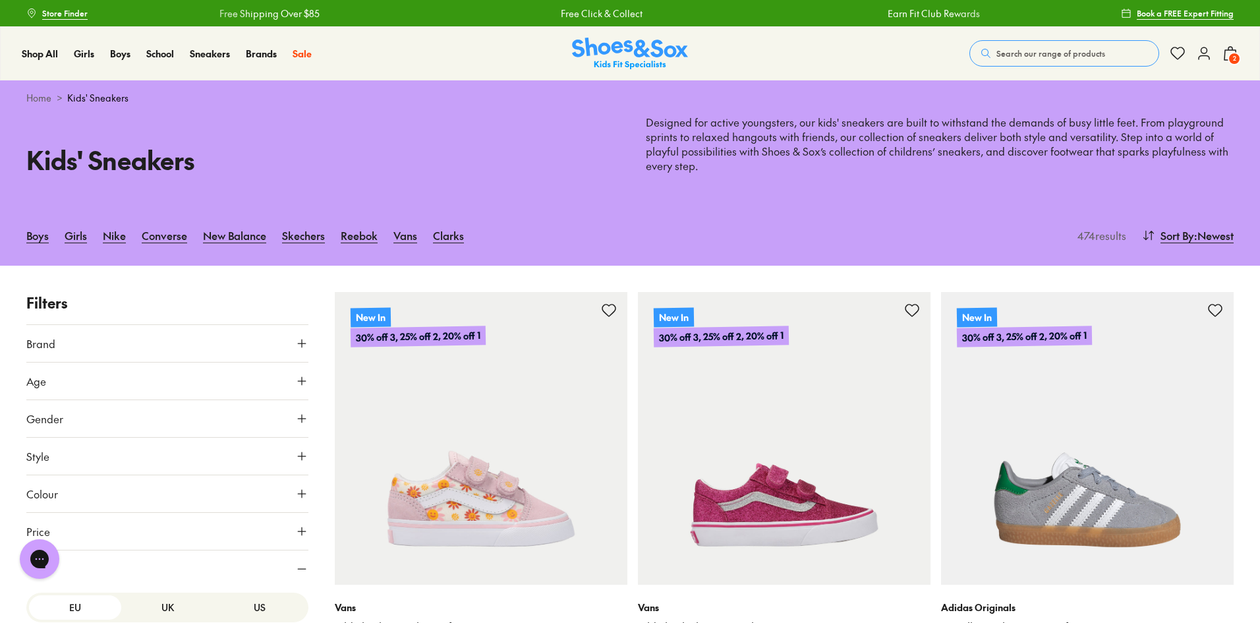
click at [154, 229] on link "Converse" at bounding box center [164, 235] width 45 height 29
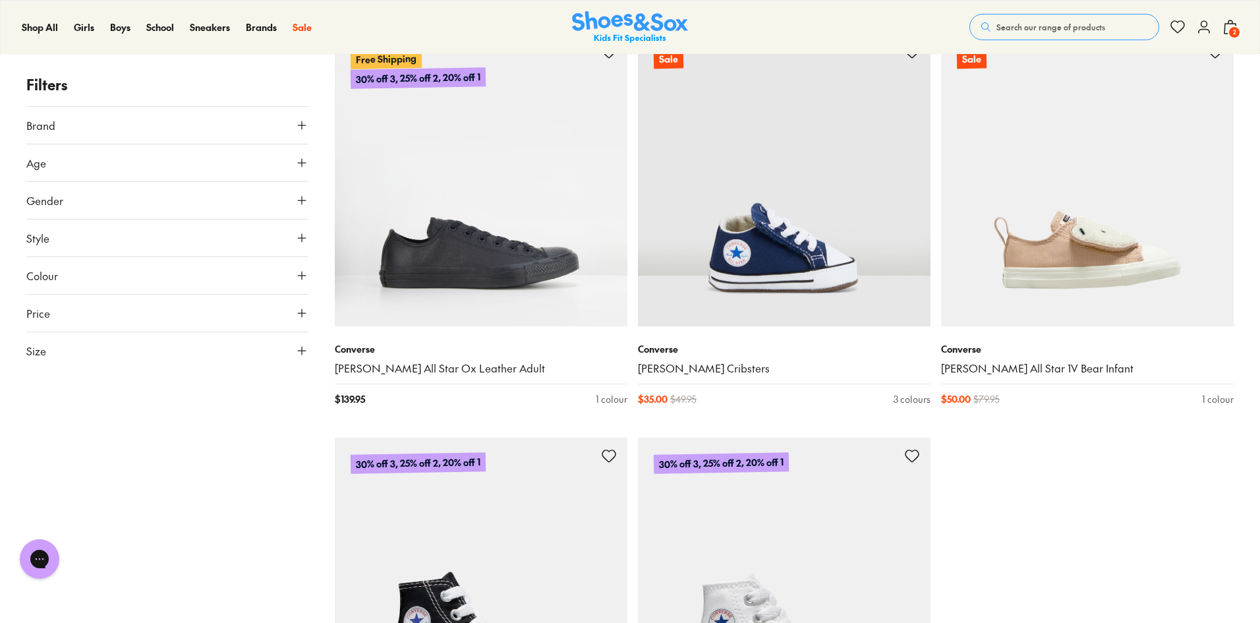
scroll to position [3955, 0]
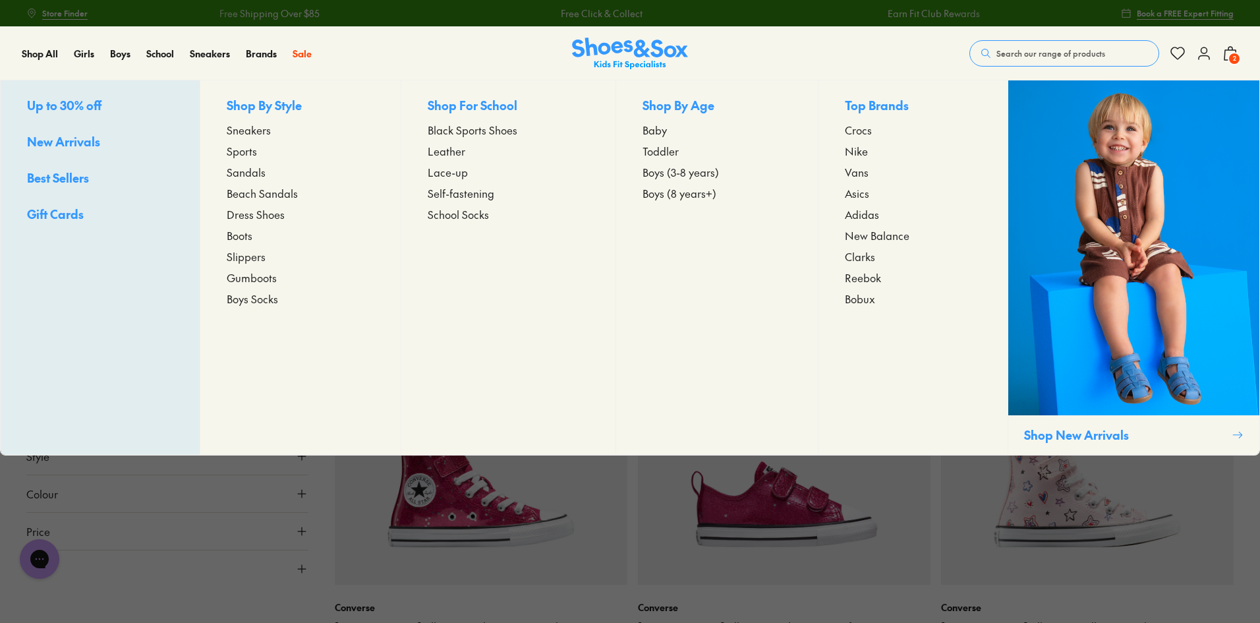
click at [245, 131] on span "Sneakers" at bounding box center [249, 130] width 44 height 16
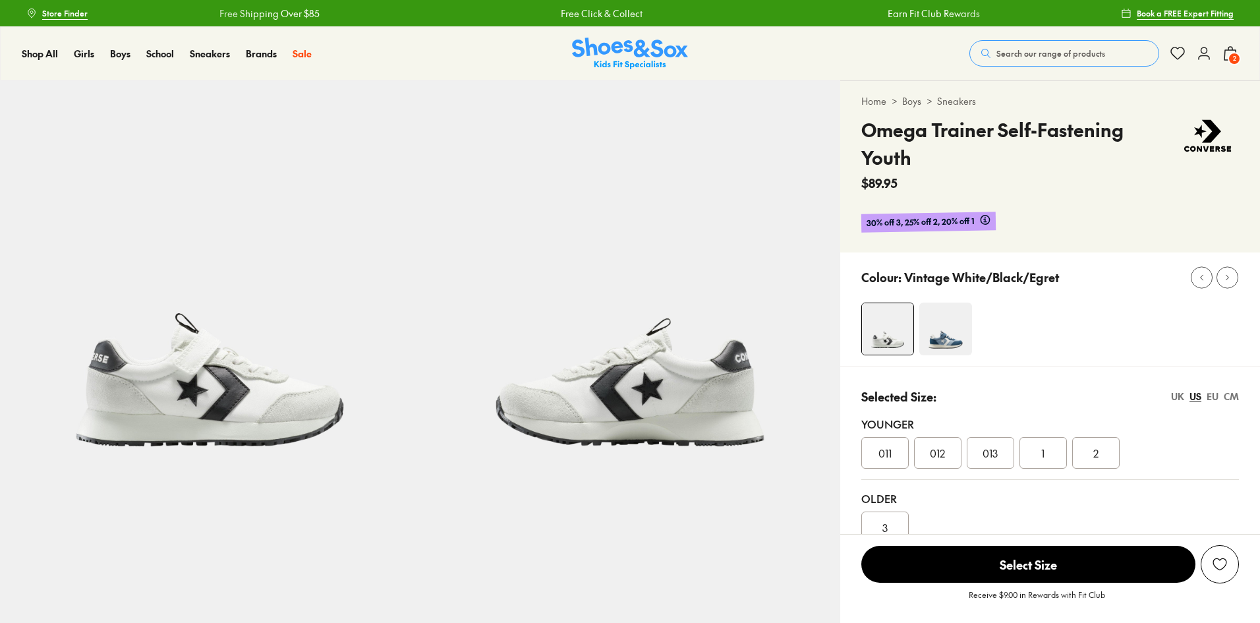
select select "*"
click at [1087, 437] on div "2" at bounding box center [1095, 453] width 47 height 32
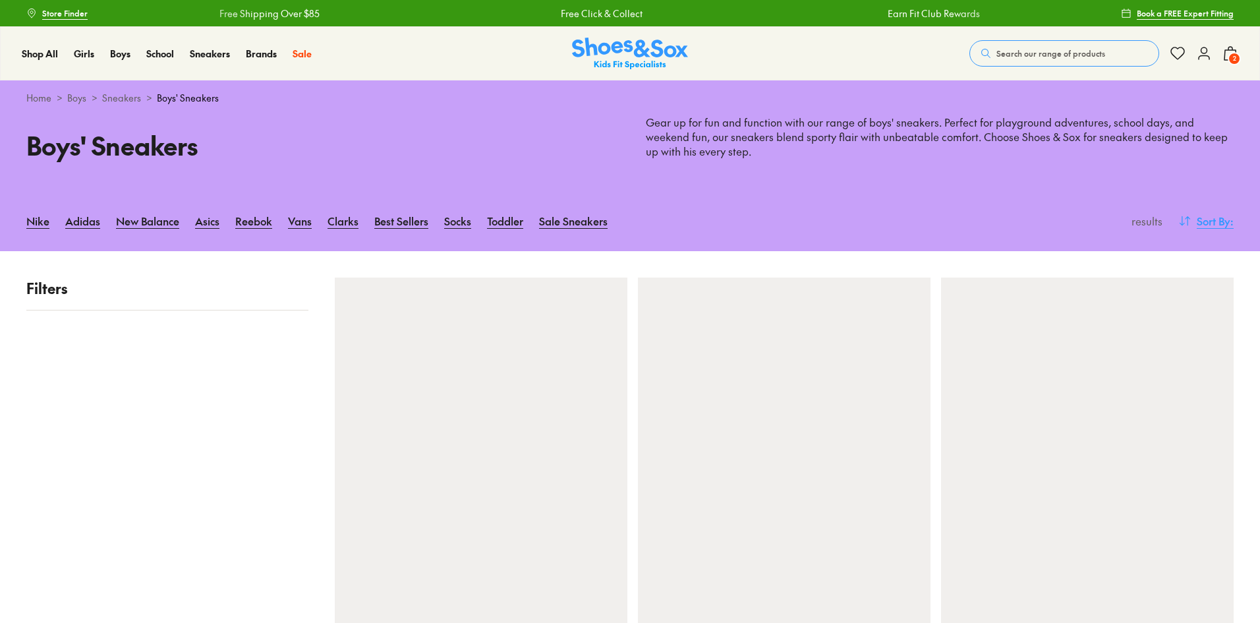
click at [1214, 222] on span "Sort By" at bounding box center [1214, 221] width 34 height 16
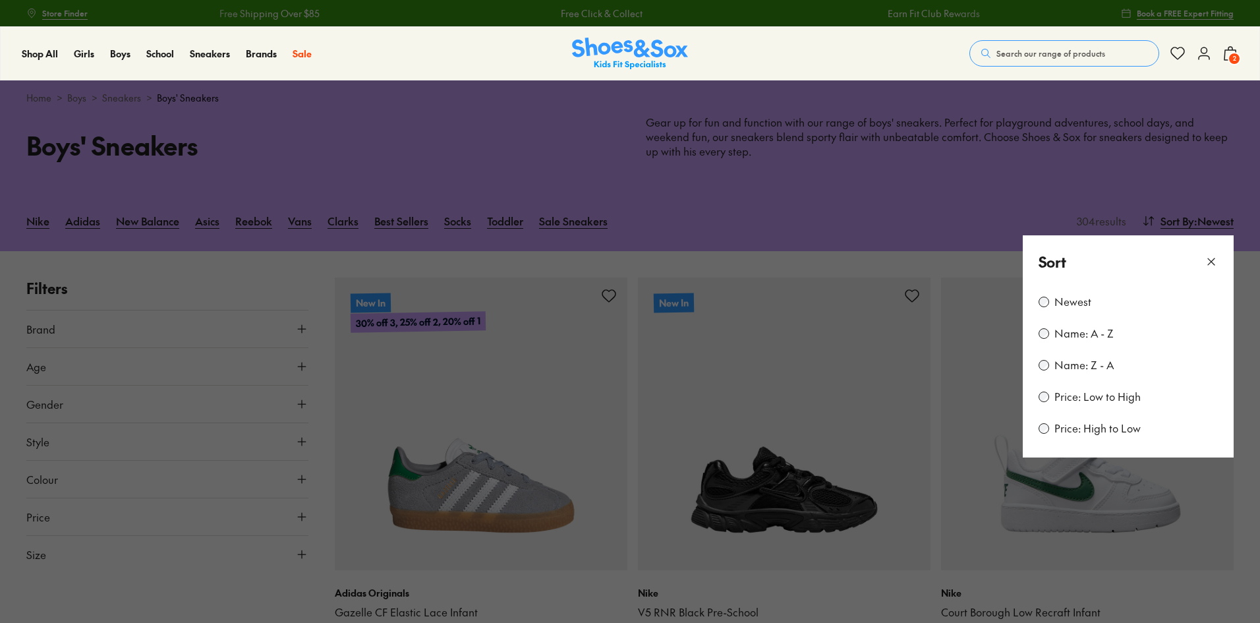
click at [1103, 394] on label "Price: Low to High" at bounding box center [1098, 397] width 86 height 14
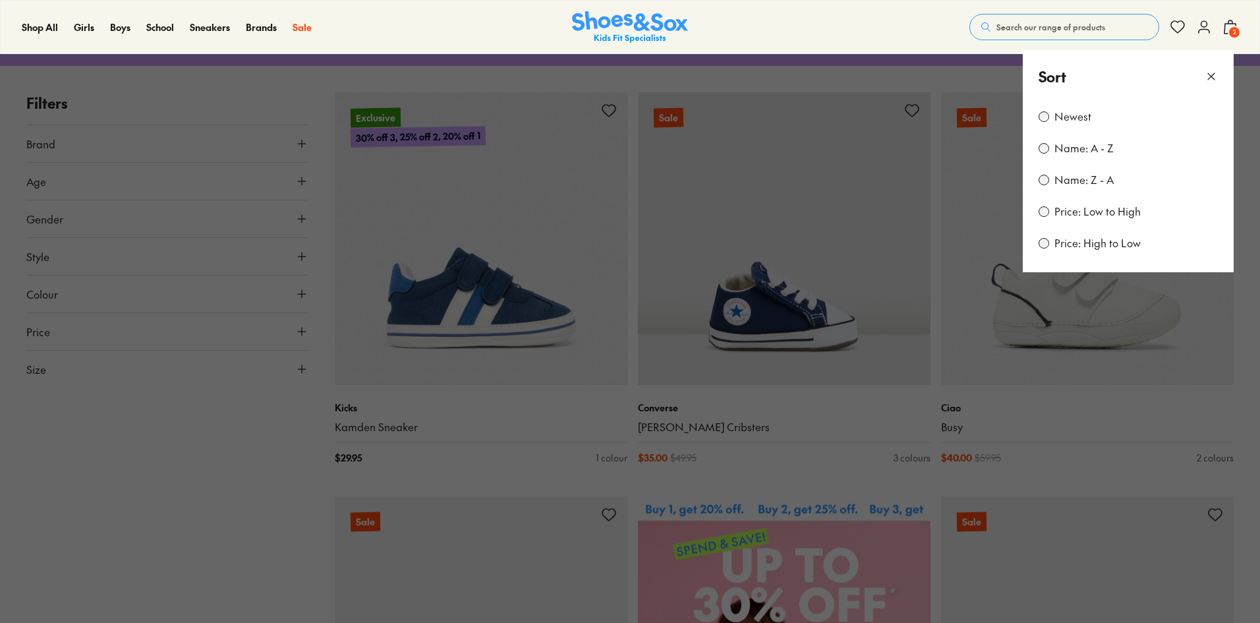
click at [257, 409] on button at bounding box center [630, 311] width 1260 height 623
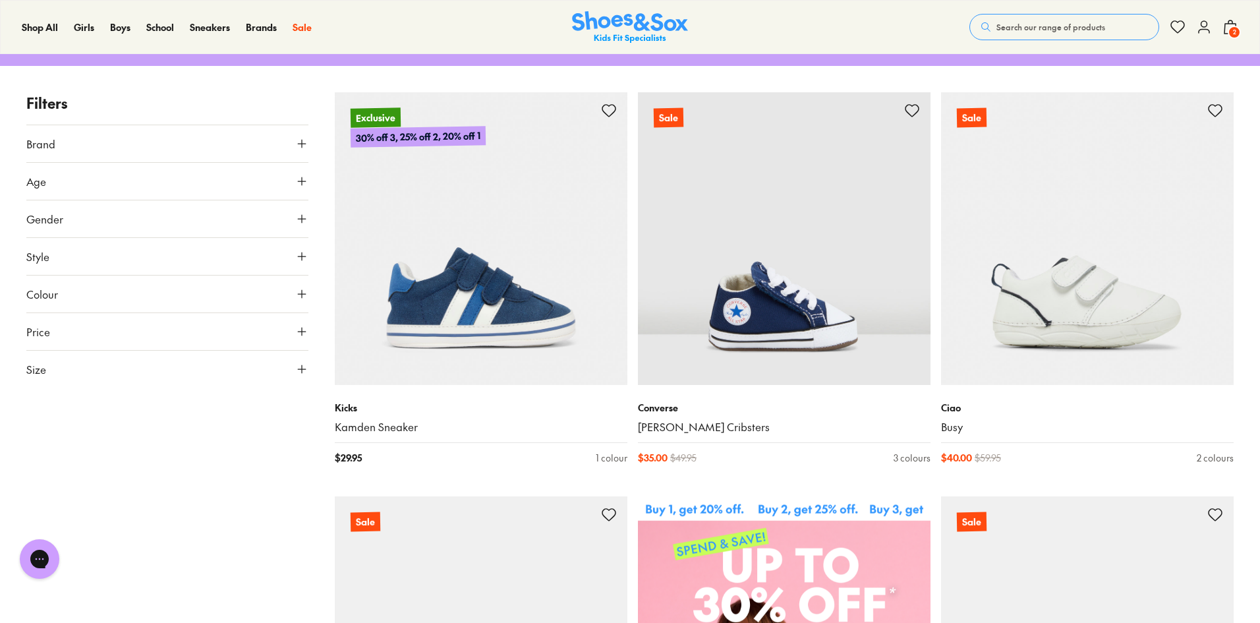
click at [293, 367] on button "Size" at bounding box center [167, 369] width 282 height 37
click at [245, 407] on button "US" at bounding box center [260, 407] width 92 height 24
click at [226, 417] on button "2" at bounding box center [237, 402] width 42 height 32
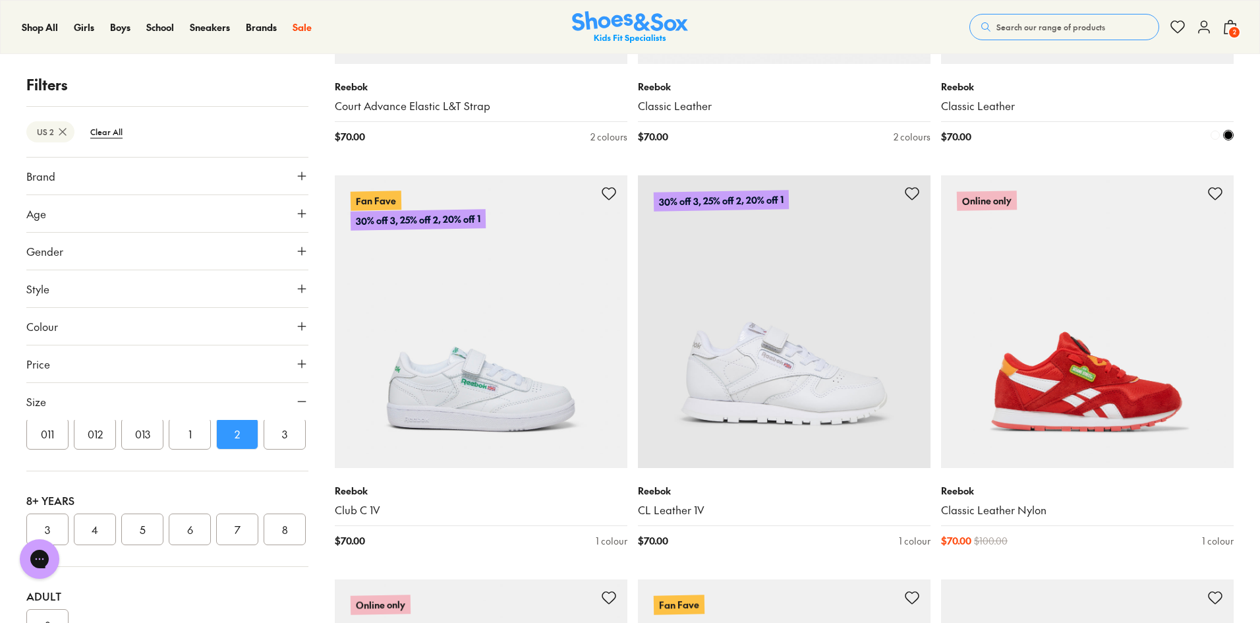
scroll to position [2966, 0]
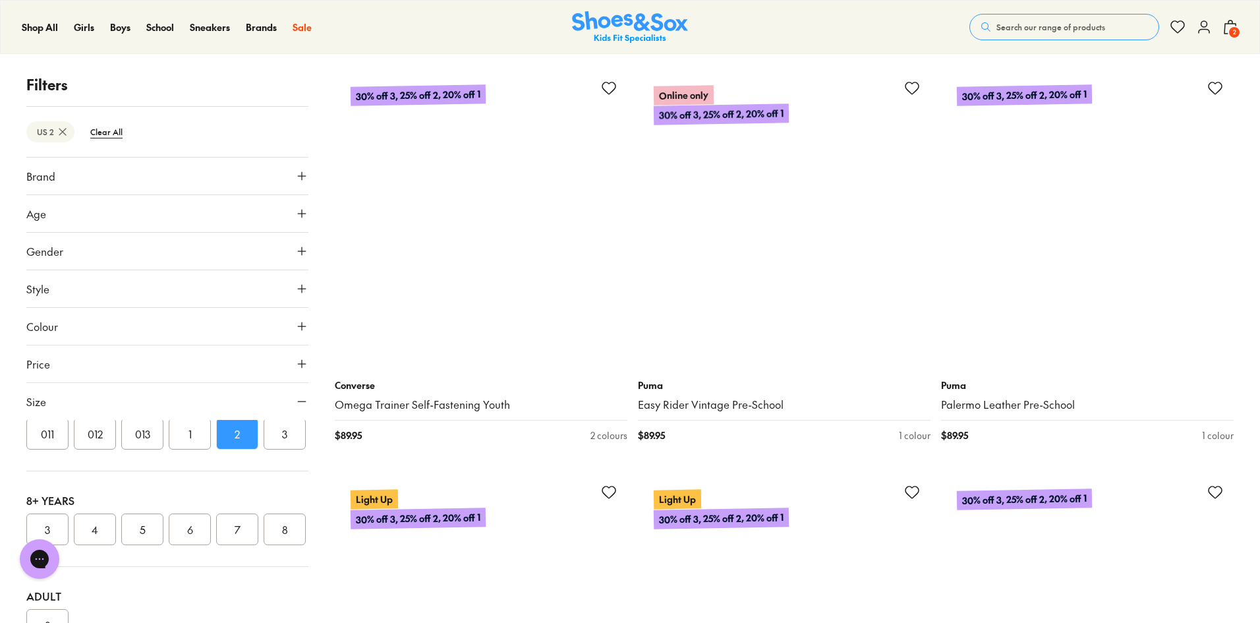
scroll to position [7514, 0]
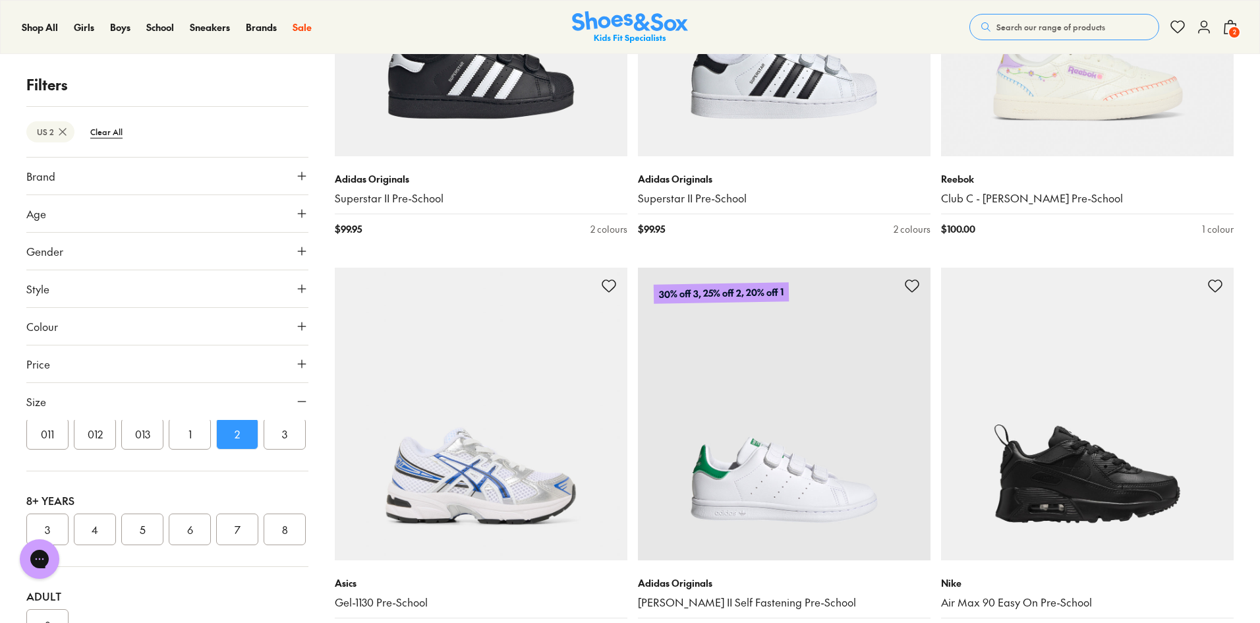
scroll to position [9689, 0]
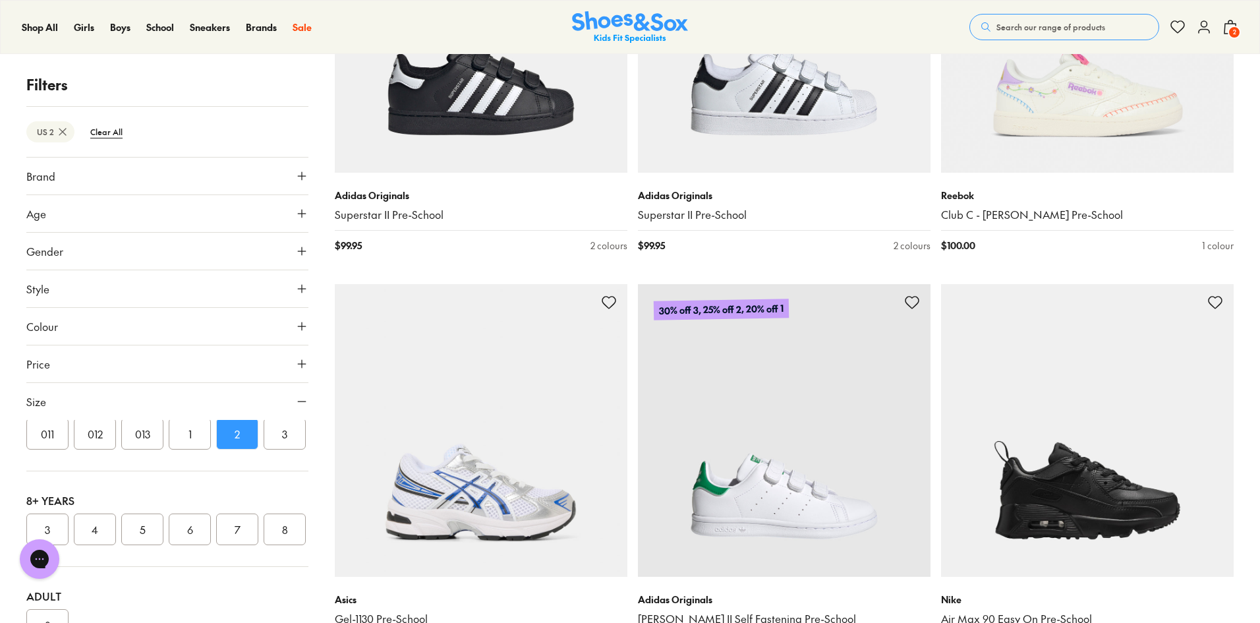
click at [1232, 26] on span "2" at bounding box center [1234, 32] width 13 height 13
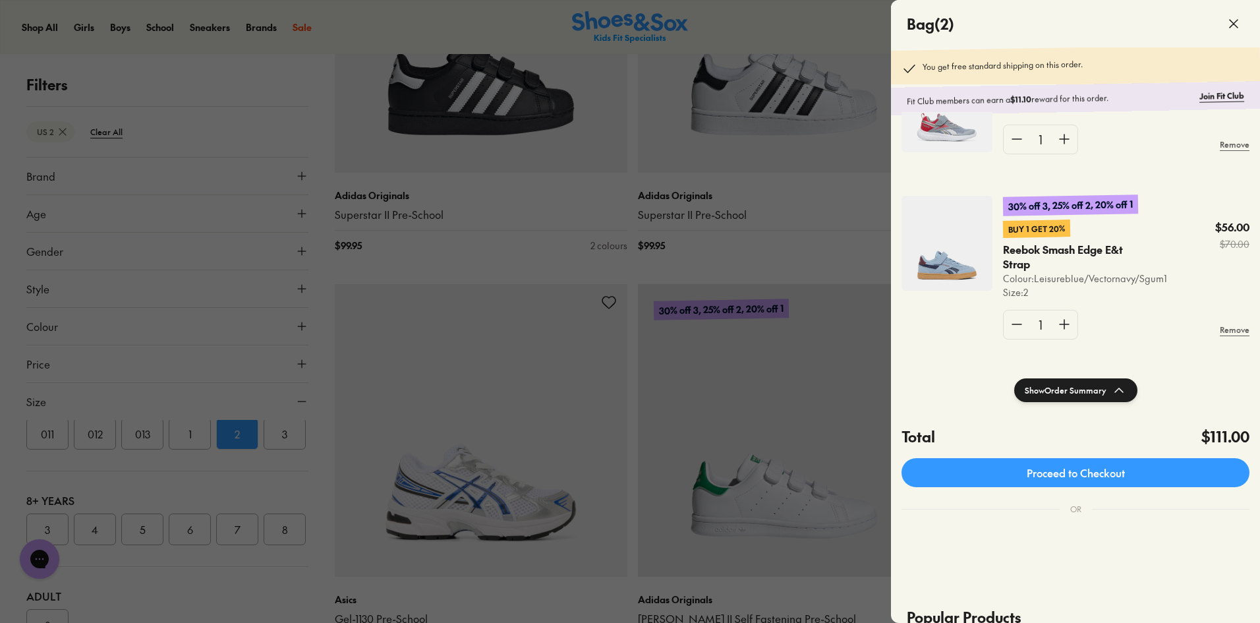
scroll to position [86, 0]
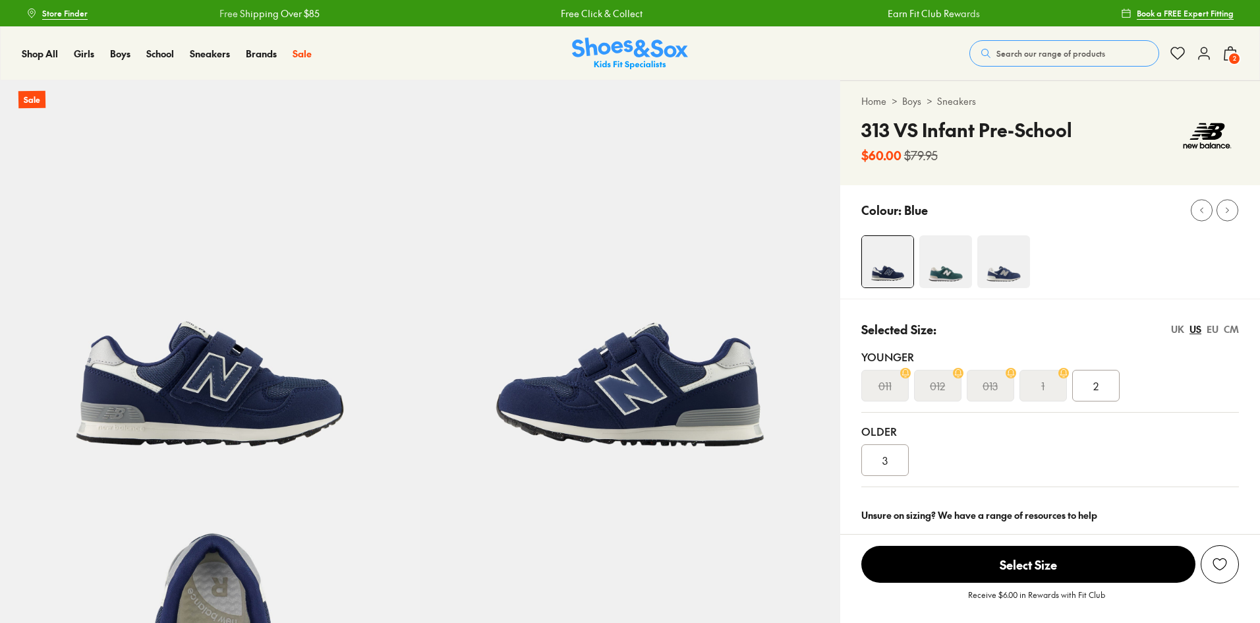
select select "*"
